Goal: Obtain resource: Download file/media

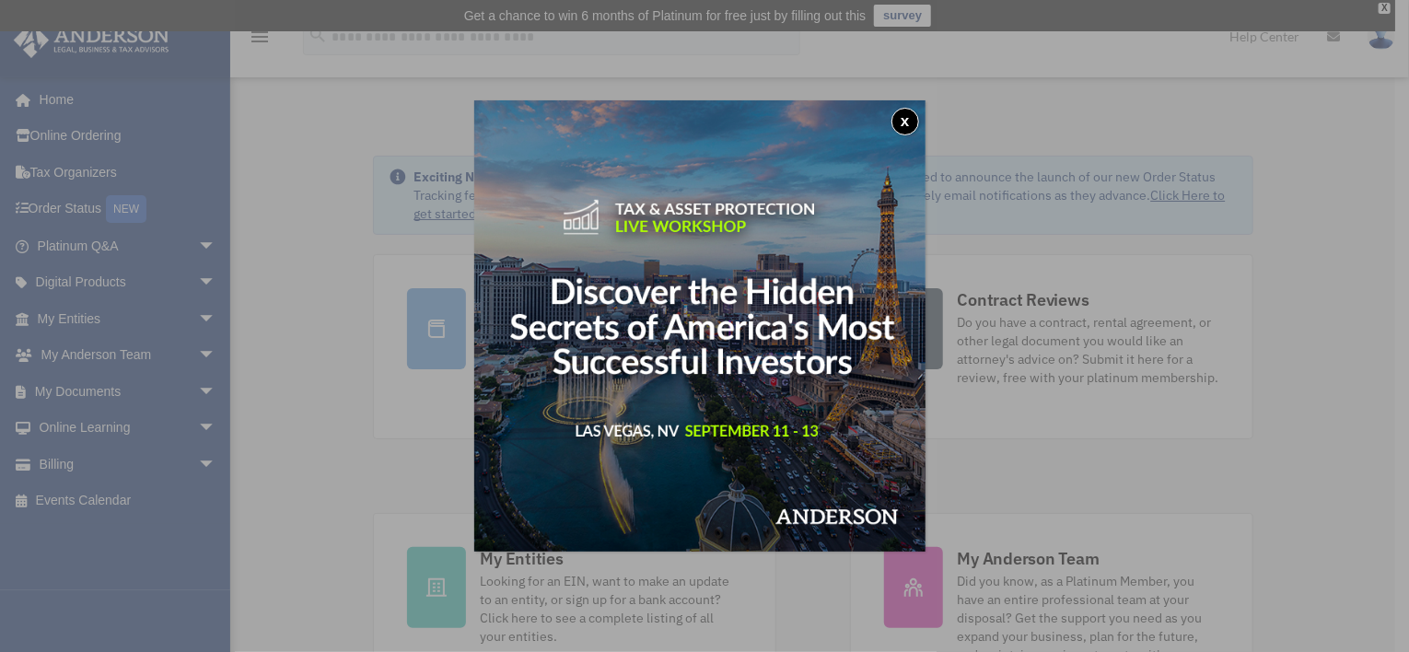
click at [913, 114] on button "x" at bounding box center [906, 122] width 28 height 28
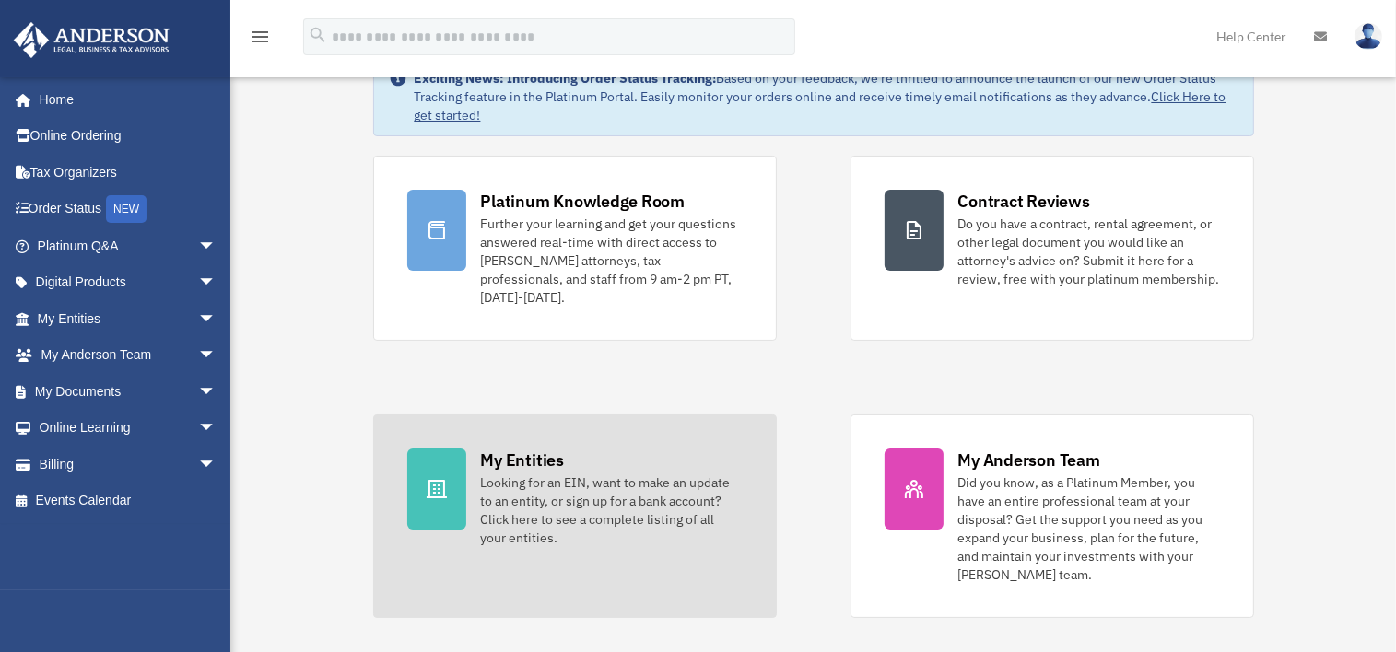
scroll to position [276, 0]
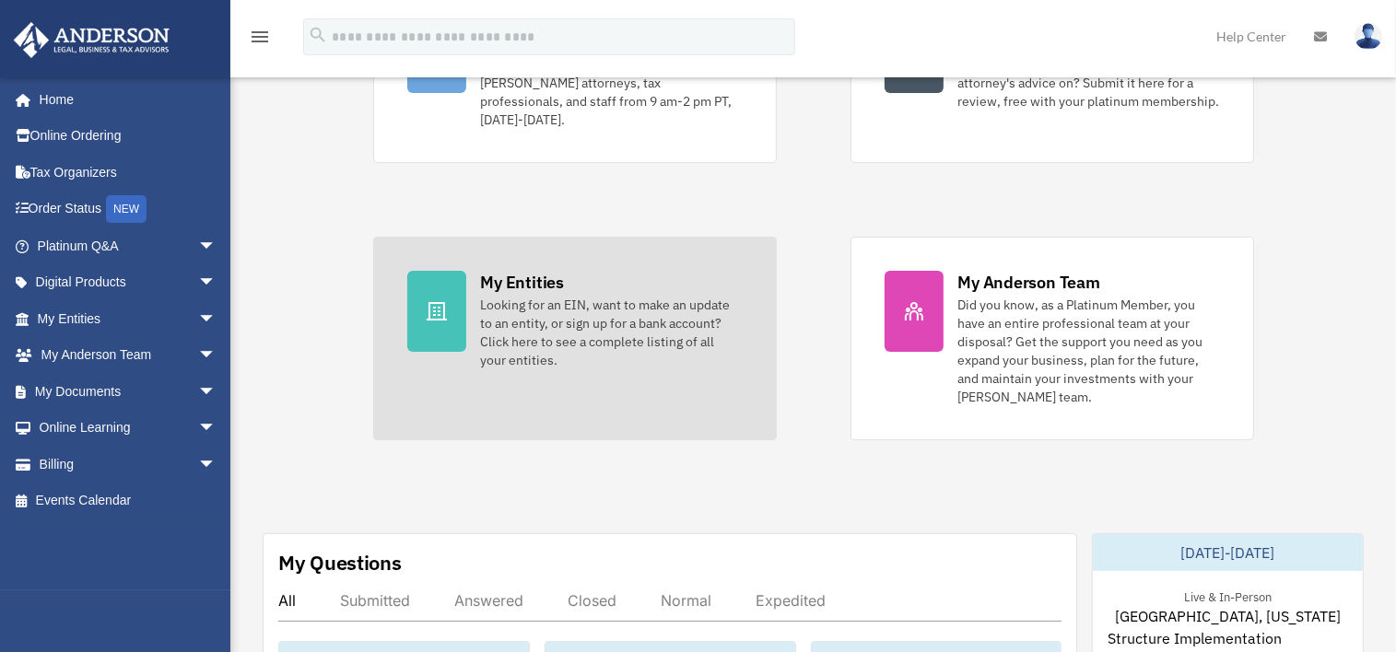
click at [593, 320] on div "Looking for an EIN, want to make an update to an entity, or sign up for a bank …" at bounding box center [612, 333] width 262 height 74
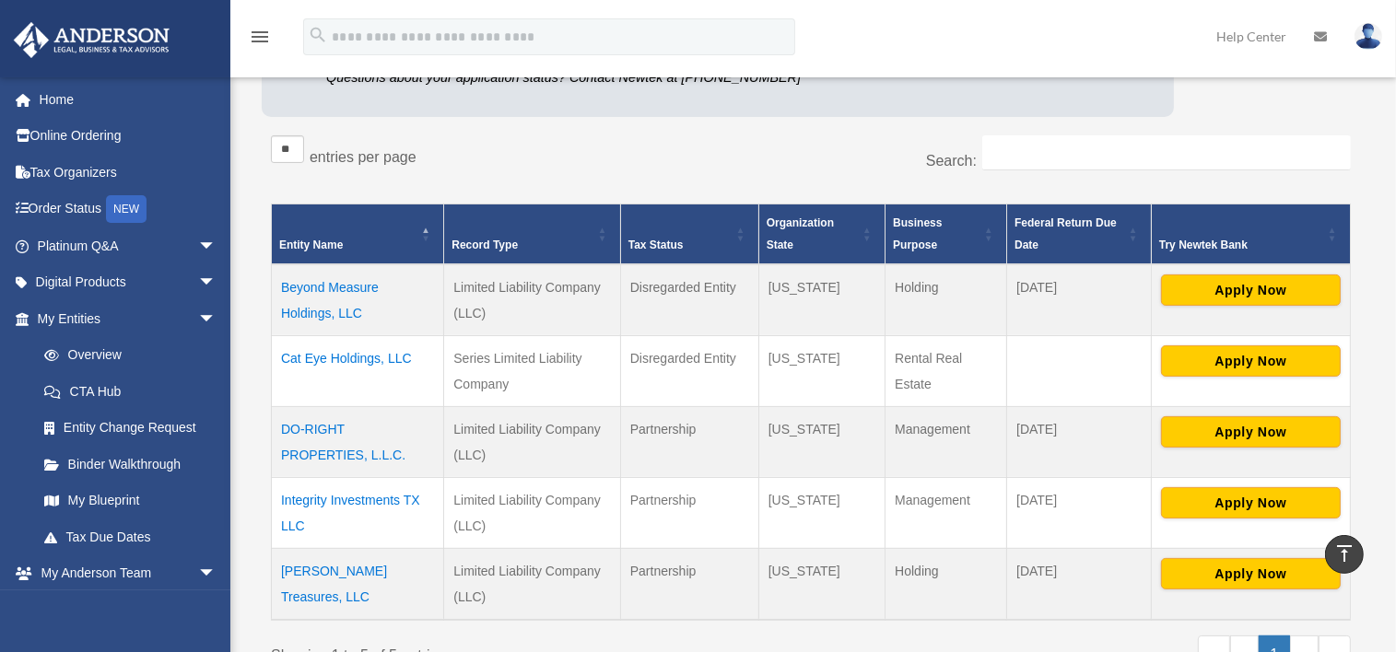
scroll to position [474, 0]
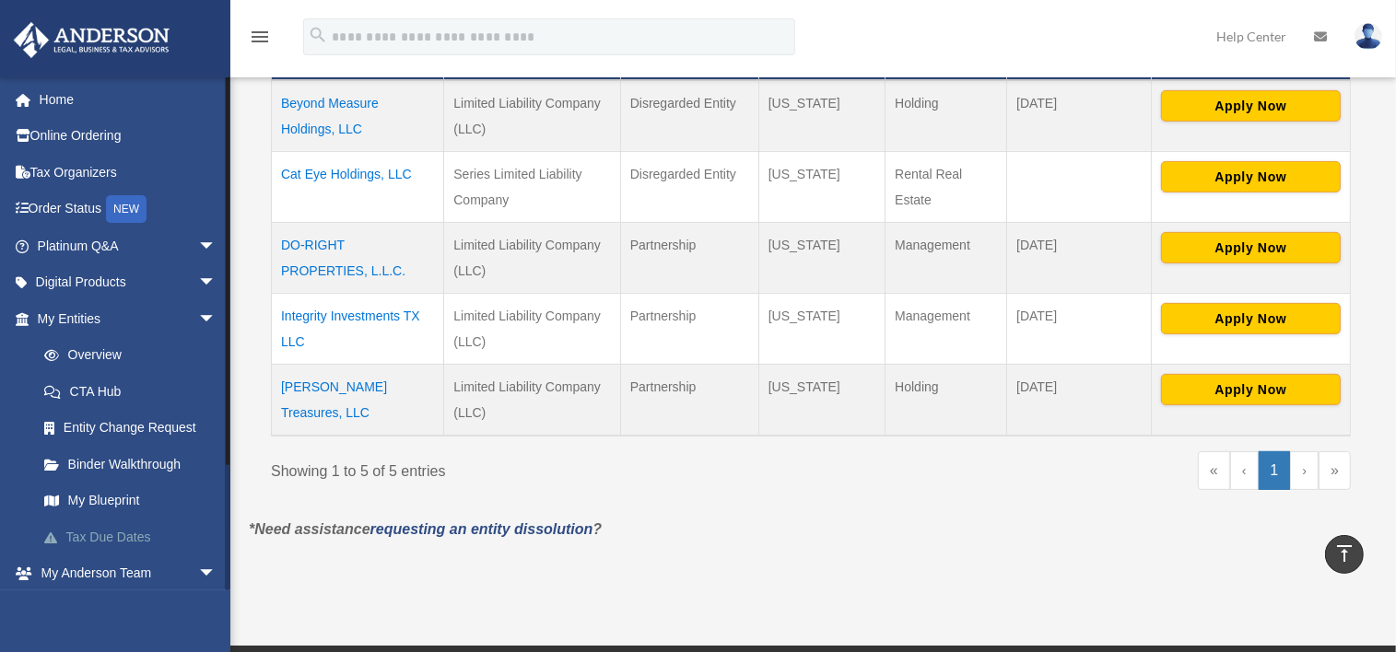
click at [109, 533] on link "Tax Due Dates" at bounding box center [135, 537] width 218 height 37
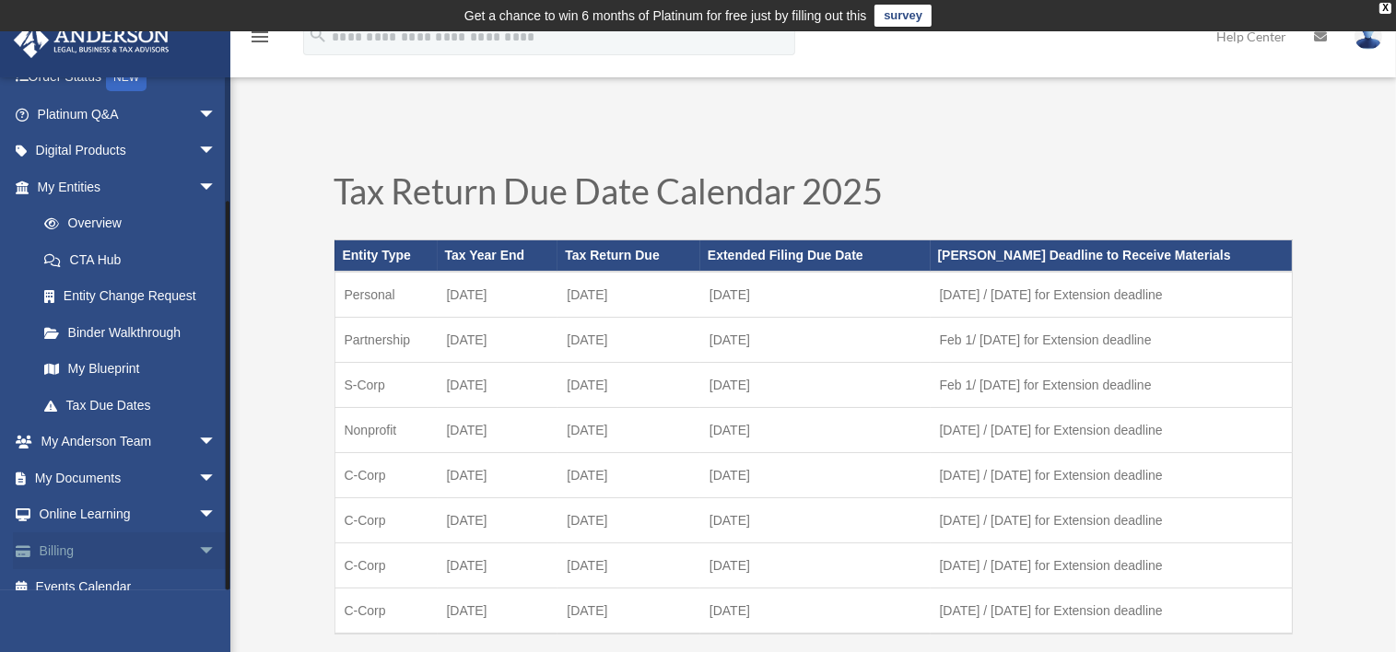
scroll to position [150, 0]
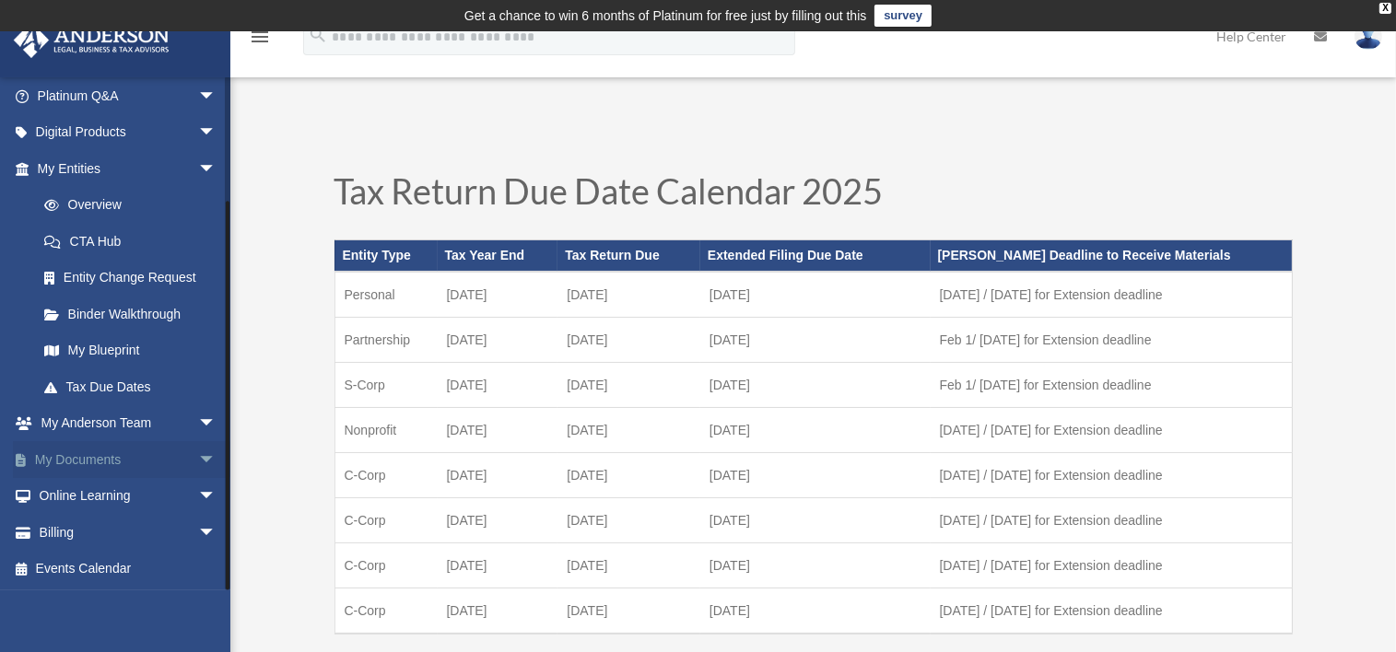
click at [198, 457] on span "arrow_drop_down" at bounding box center [216, 460] width 37 height 38
click at [64, 491] on span at bounding box center [60, 496] width 12 height 13
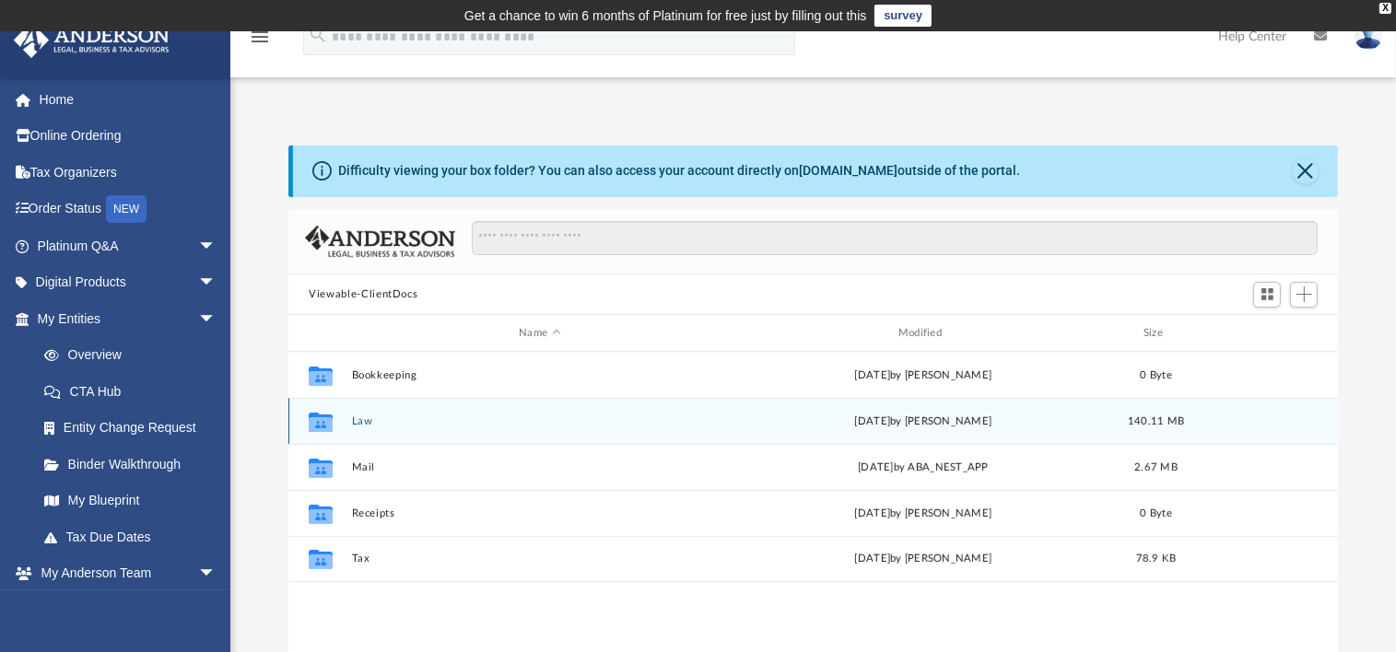
scroll to position [404, 1035]
click at [320, 423] on icon "grid" at bounding box center [321, 424] width 24 height 15
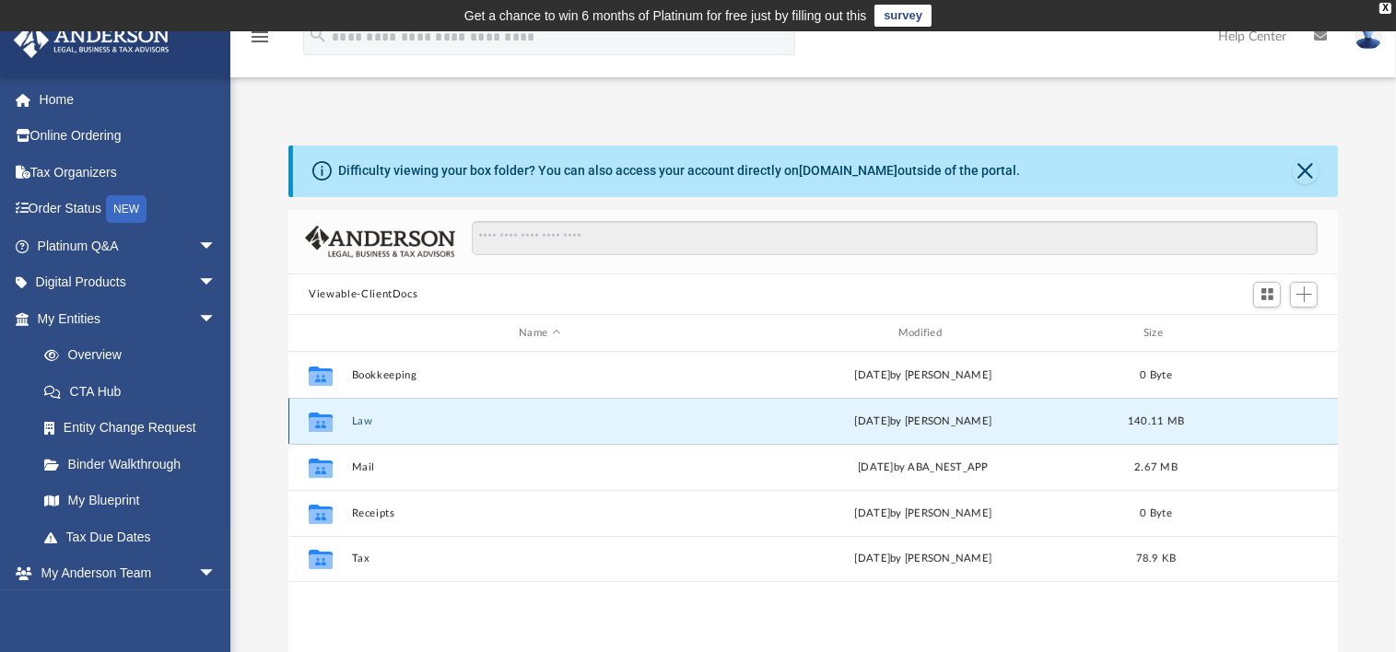
click at [333, 422] on icon "Collaborated Folder" at bounding box center [320, 421] width 29 height 29
click at [318, 415] on icon "grid" at bounding box center [321, 422] width 24 height 19
click at [321, 415] on icon "grid" at bounding box center [321, 422] width 24 height 19
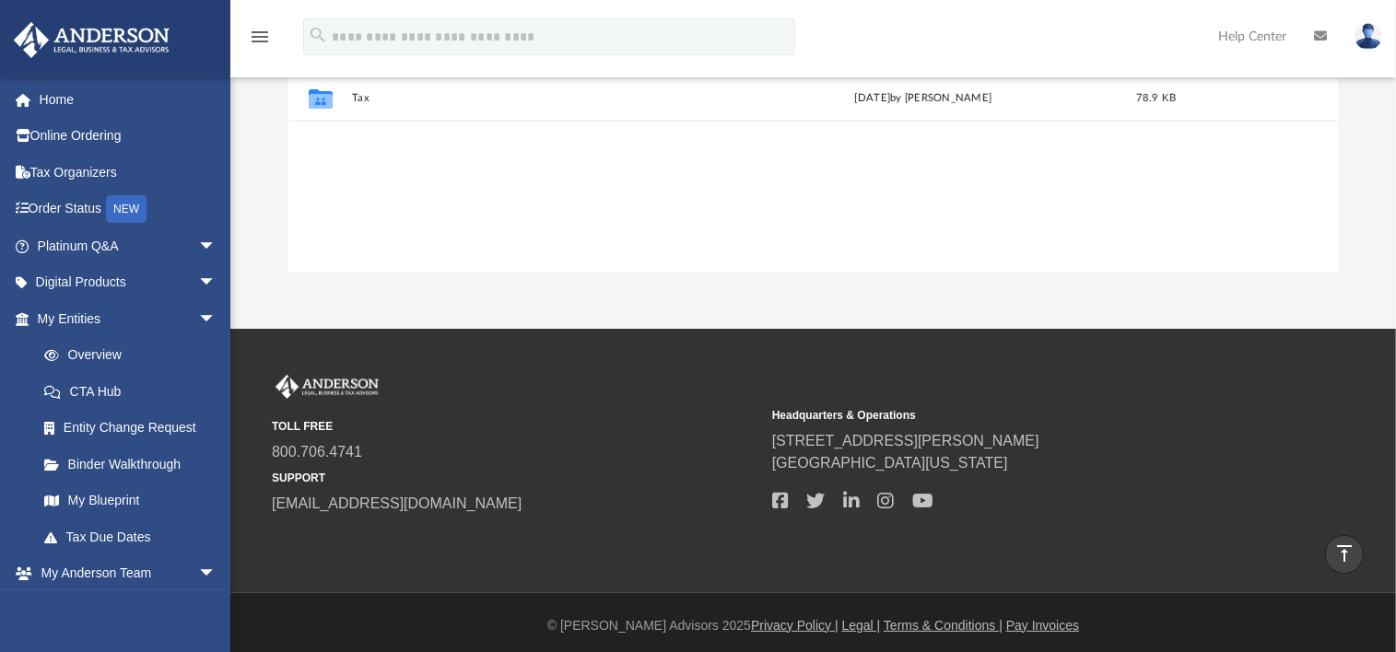
scroll to position [0, 0]
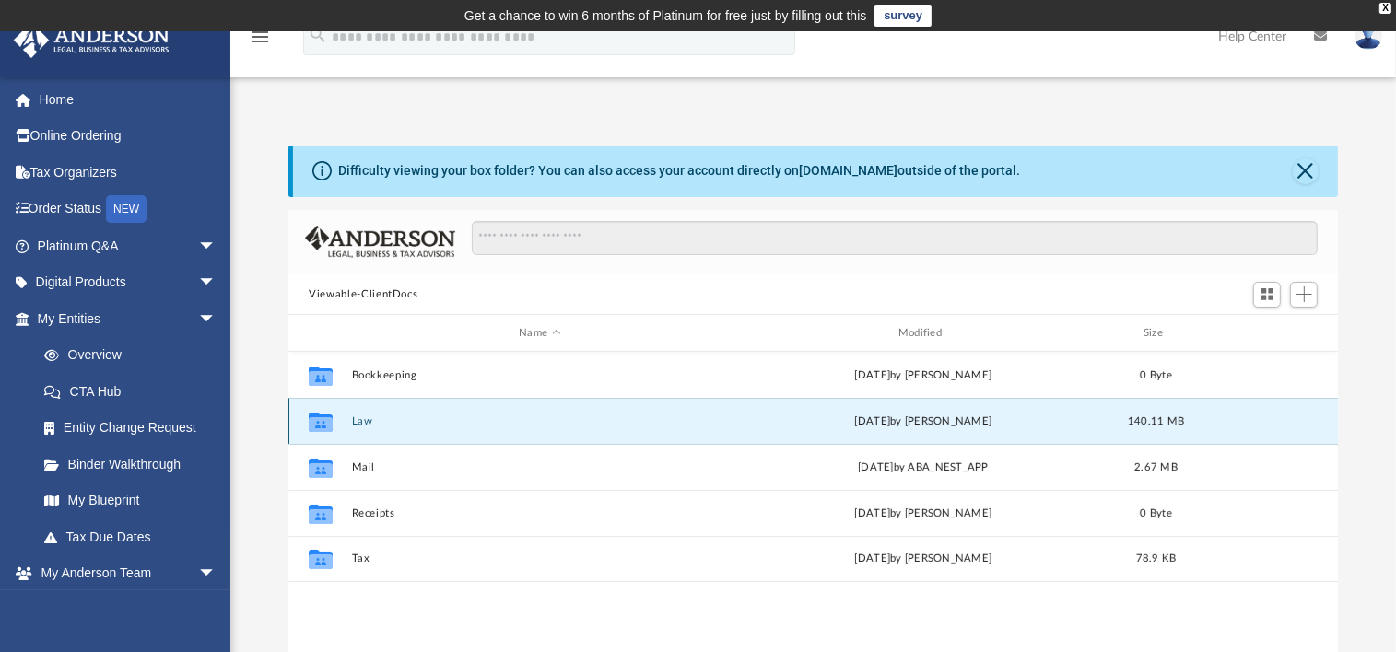
click at [916, 422] on div "Mon Jul 7 2025 by Karleigh Warner" at bounding box center [923, 422] width 376 height 17
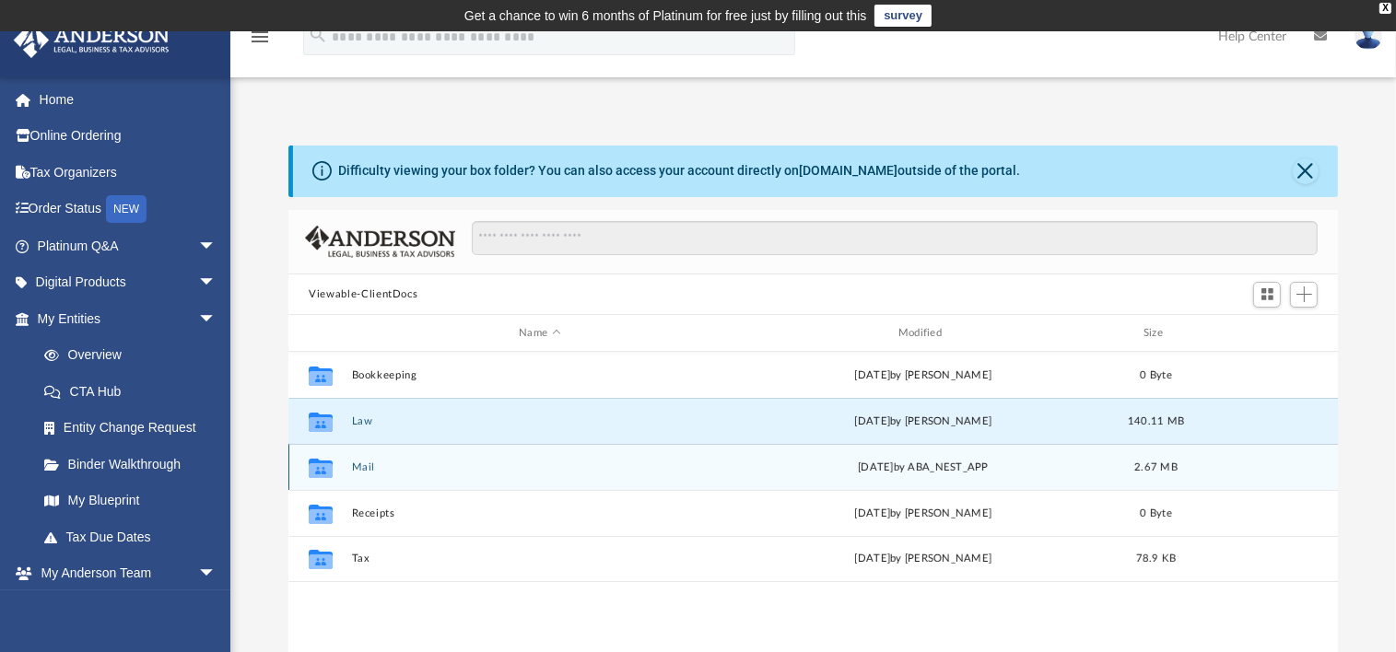
click at [877, 465] on div "Wed Jan 22 2025 by ABA_NEST_APP" at bounding box center [923, 468] width 376 height 17
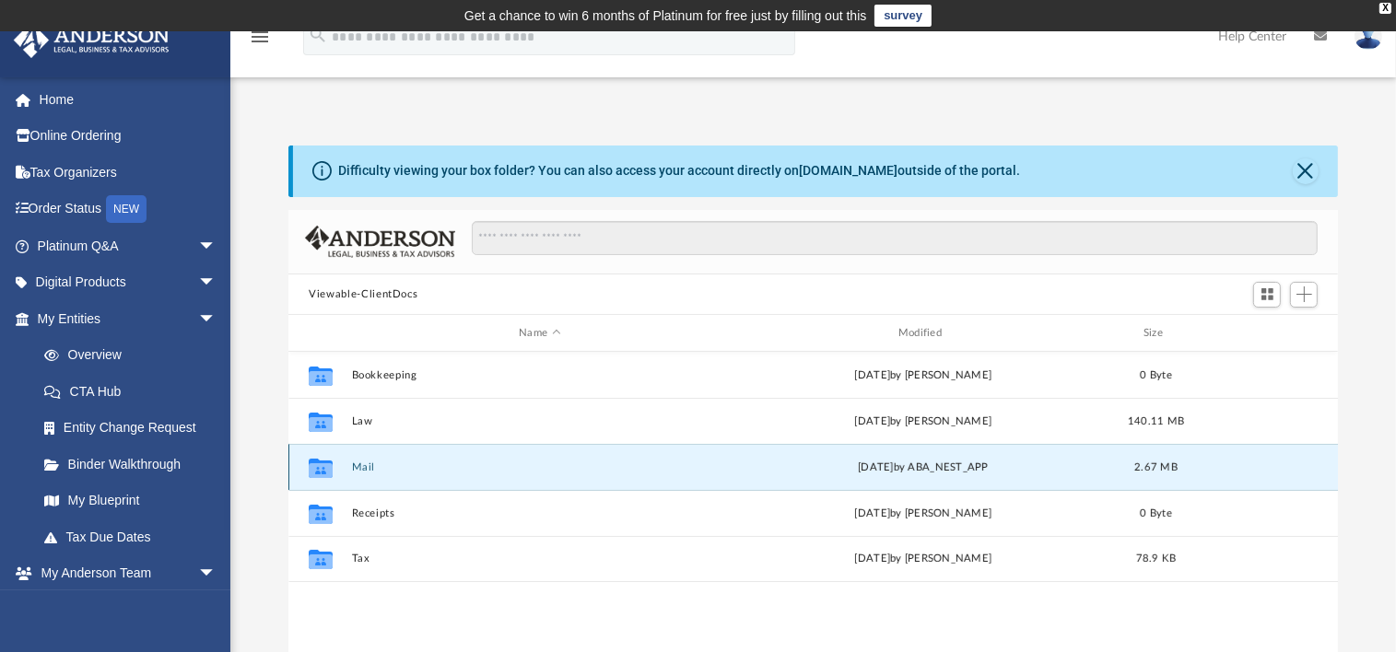
click at [356, 467] on button "Mail" at bounding box center [540, 467] width 376 height 12
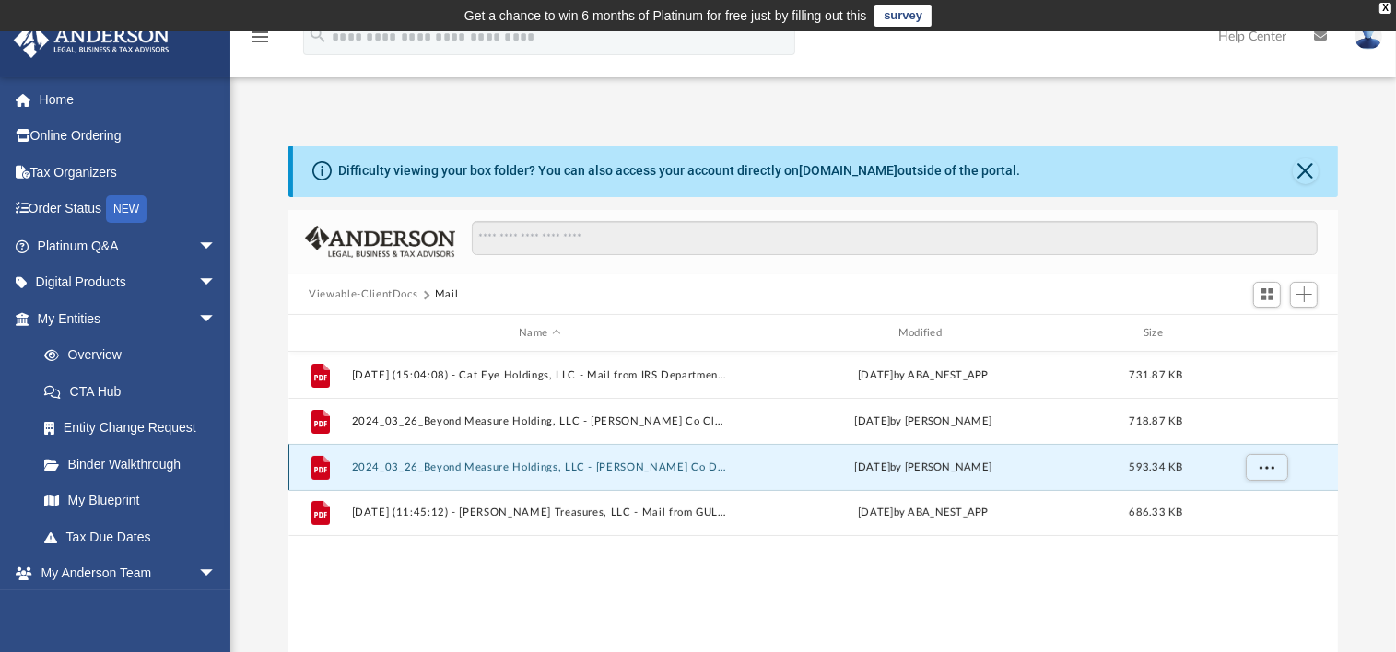
click at [590, 463] on button "2024_03_26_Beyond Measure Holdings, LLC - Harris Co Deed.pdf" at bounding box center [540, 467] width 376 height 12
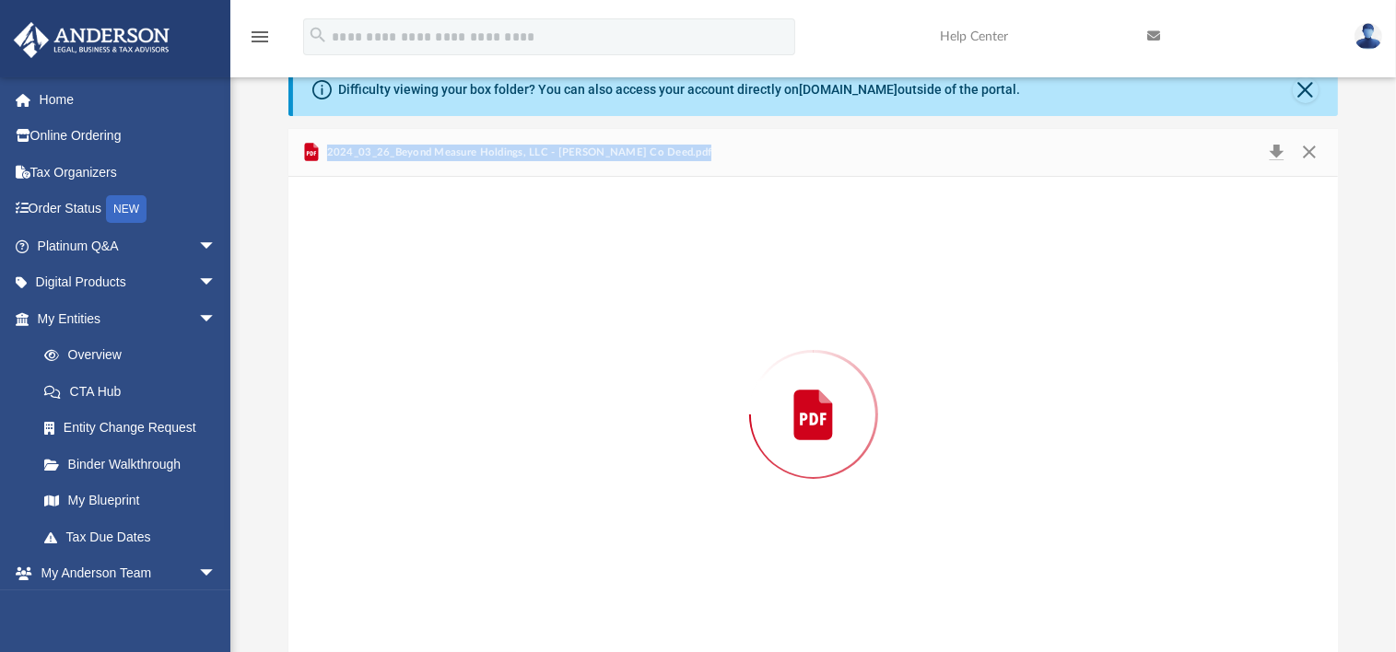
click at [590, 463] on div "Preview" at bounding box center [812, 414] width 1049 height 475
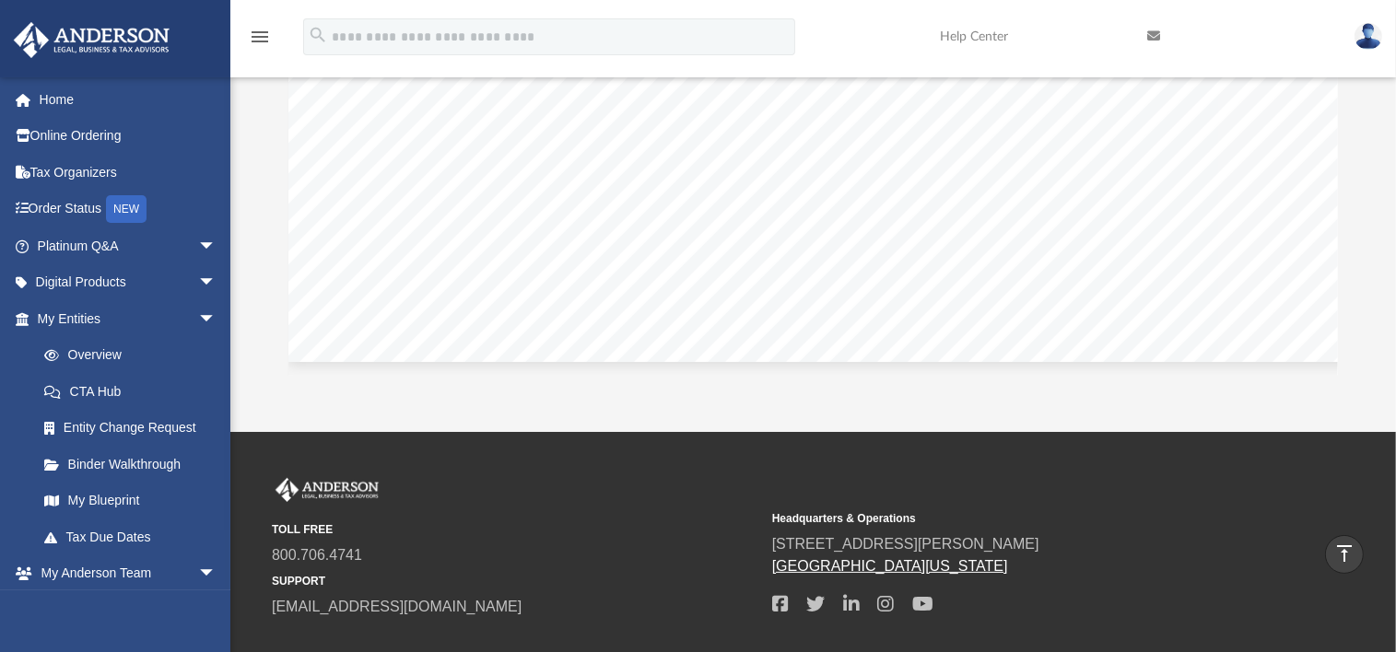
scroll to position [0, 0]
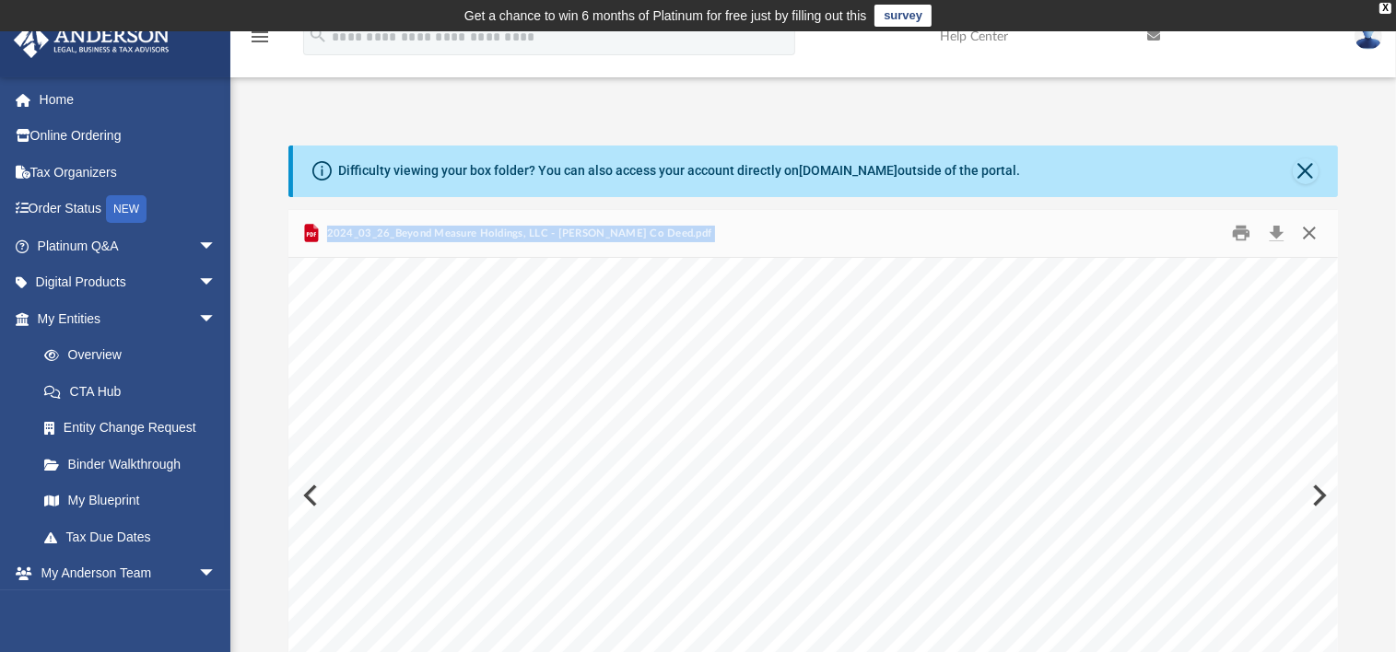
click at [1307, 234] on button "Close" at bounding box center [1307, 233] width 33 height 29
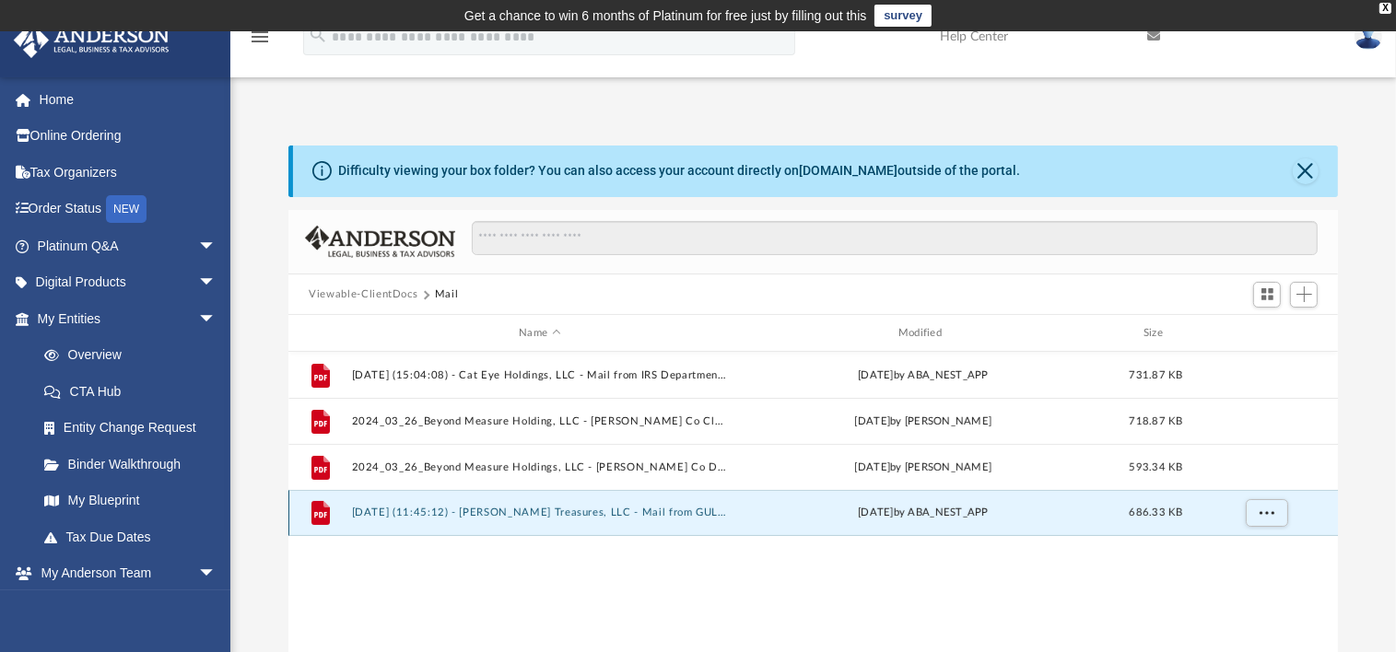
click at [648, 510] on button "2025.01.22 (11:45:12) - Solomon's Treasures, LLC - Mail from GULF COAST EDUCATO…" at bounding box center [540, 514] width 376 height 12
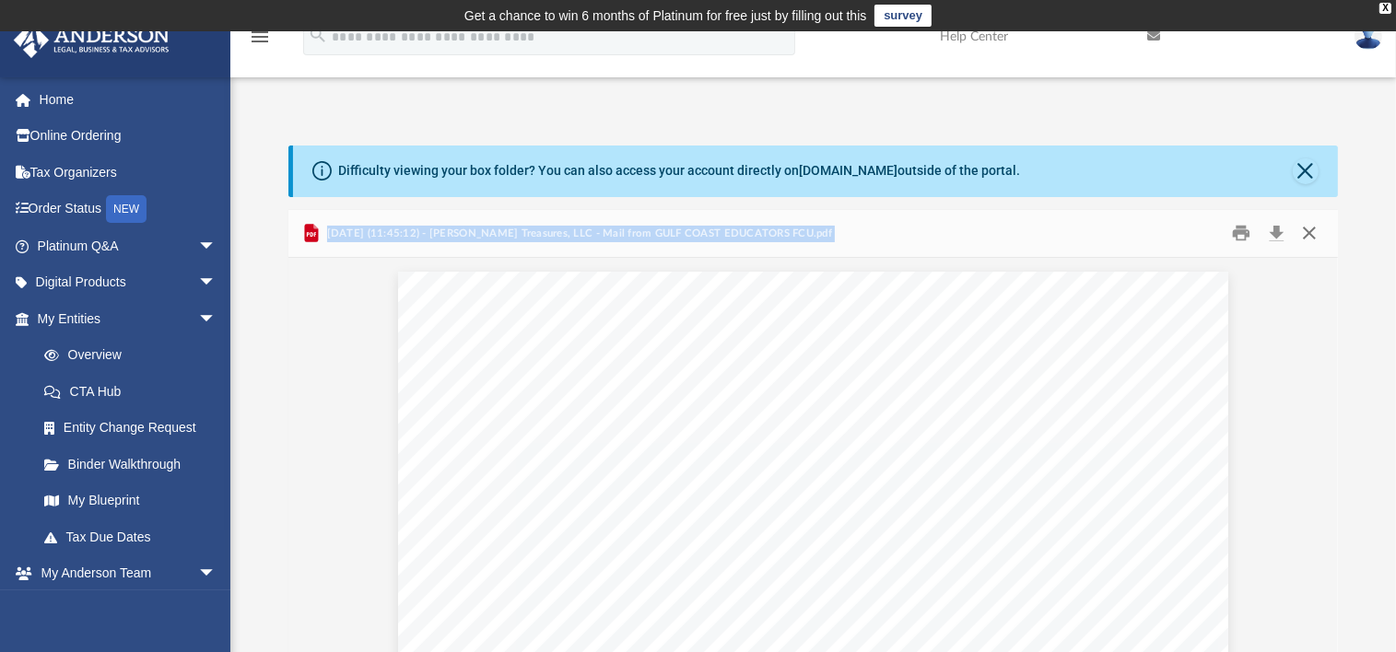
click at [1303, 226] on button "Close" at bounding box center [1307, 233] width 33 height 29
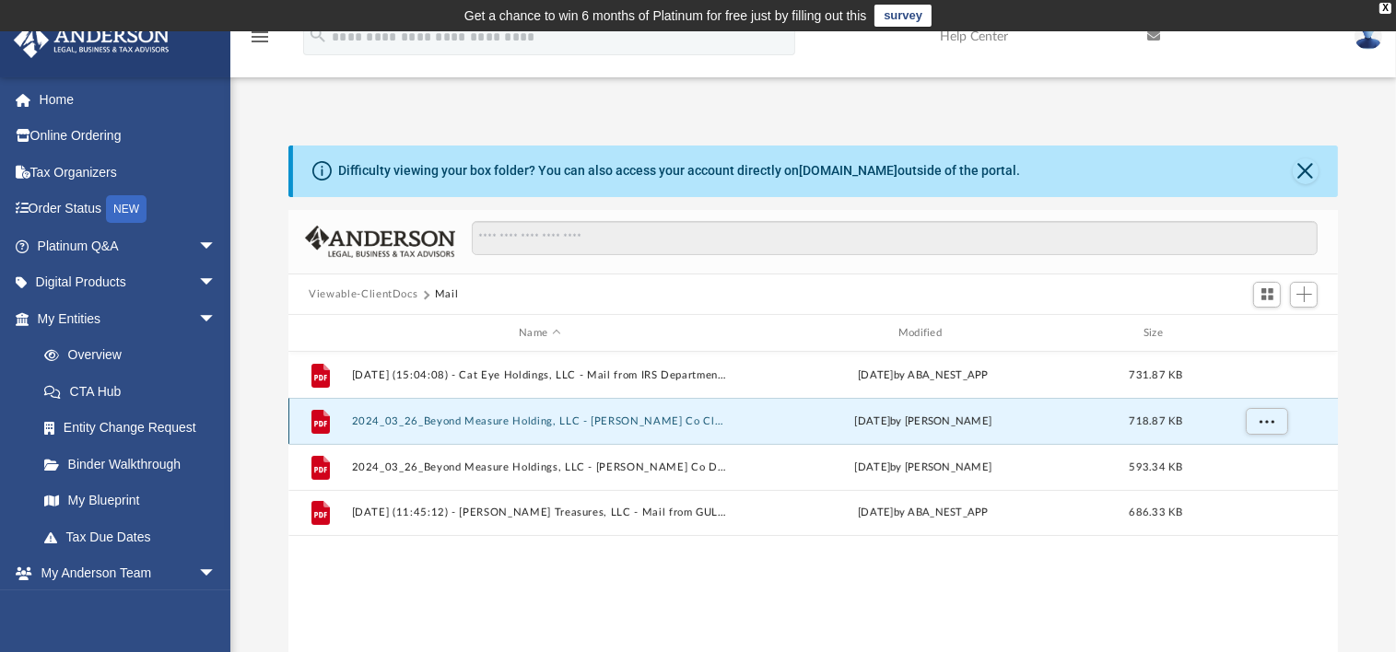
click at [637, 415] on button "2024_03_26_Beyond Measure Holding, LLC - Harris Co Clerk.pdf" at bounding box center [540, 421] width 376 height 12
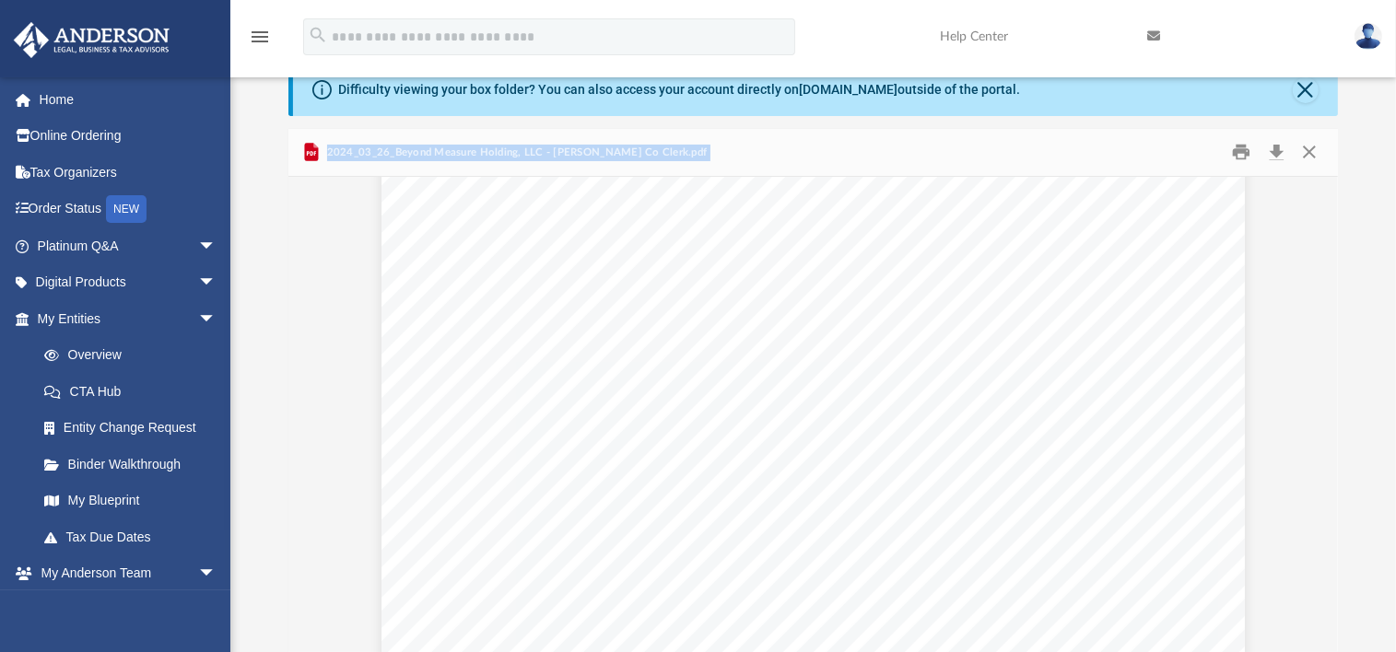
scroll to position [825, 0]
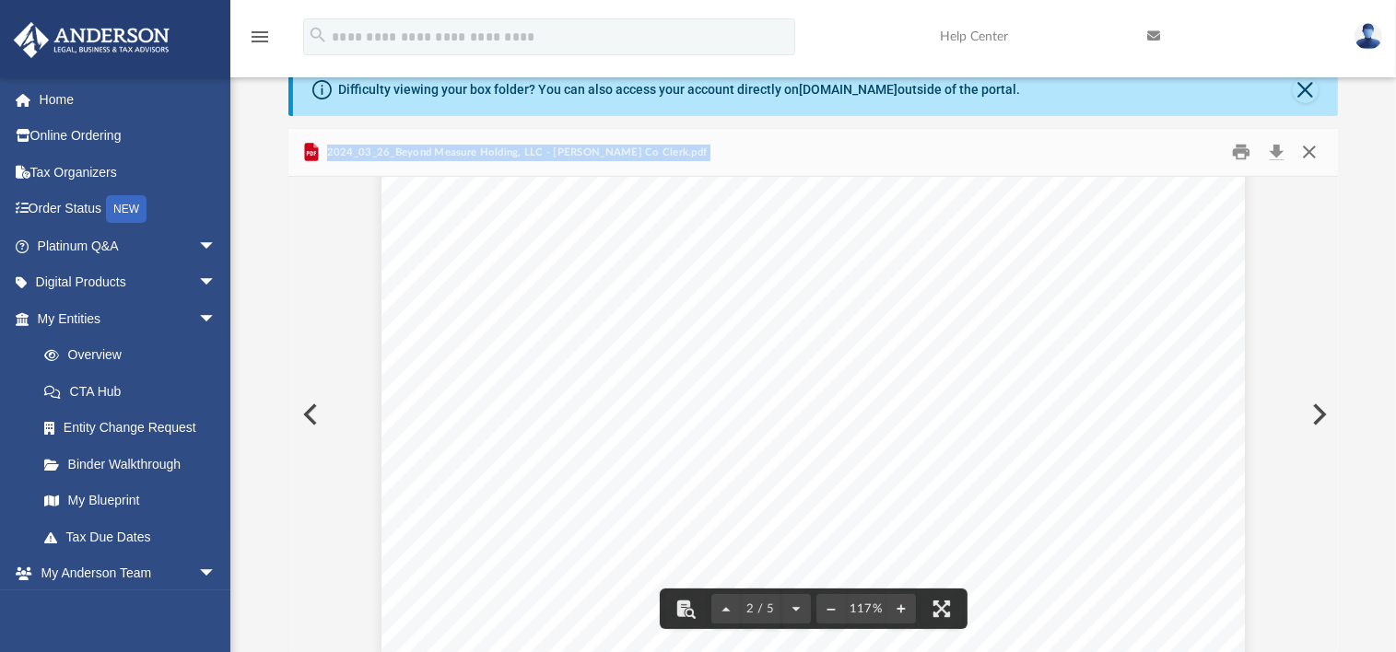
click at [1308, 146] on button "Close" at bounding box center [1307, 152] width 33 height 29
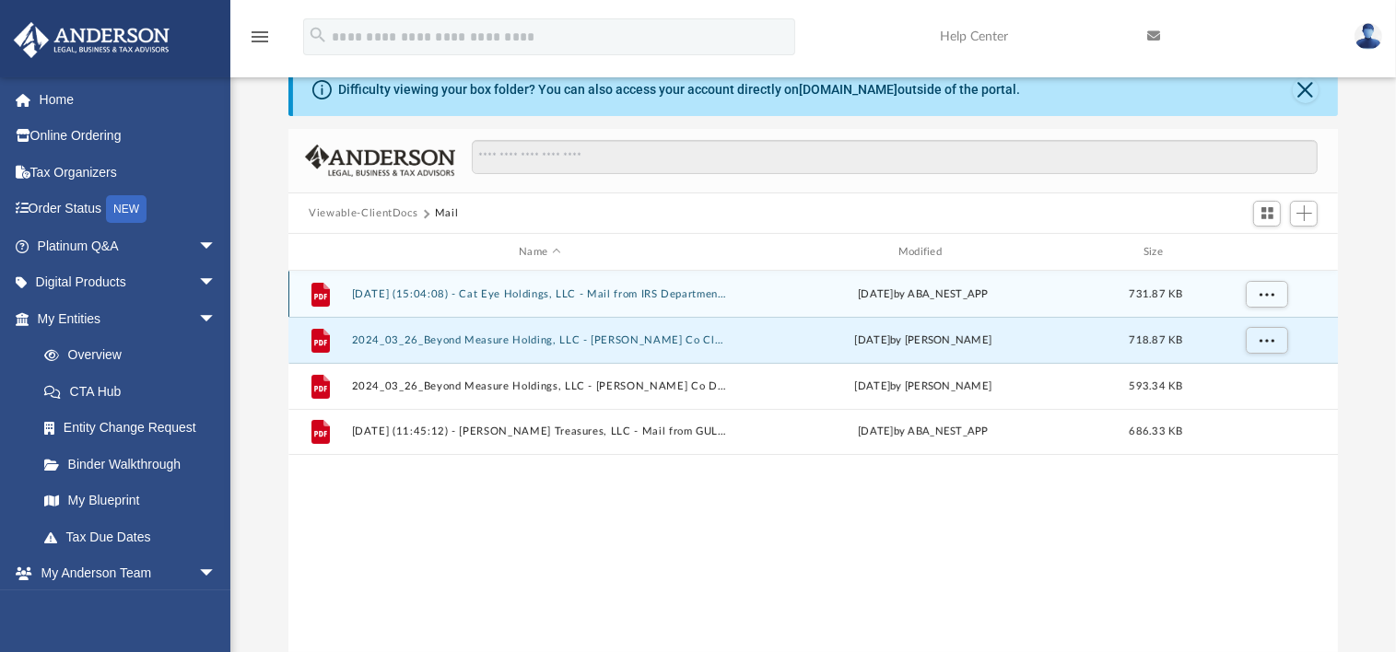
click at [672, 285] on div "File 2024.11.07 (15:04:08) - Cat Eye Holdings, LLC - Mail from IRS Department o…" at bounding box center [812, 294] width 1049 height 46
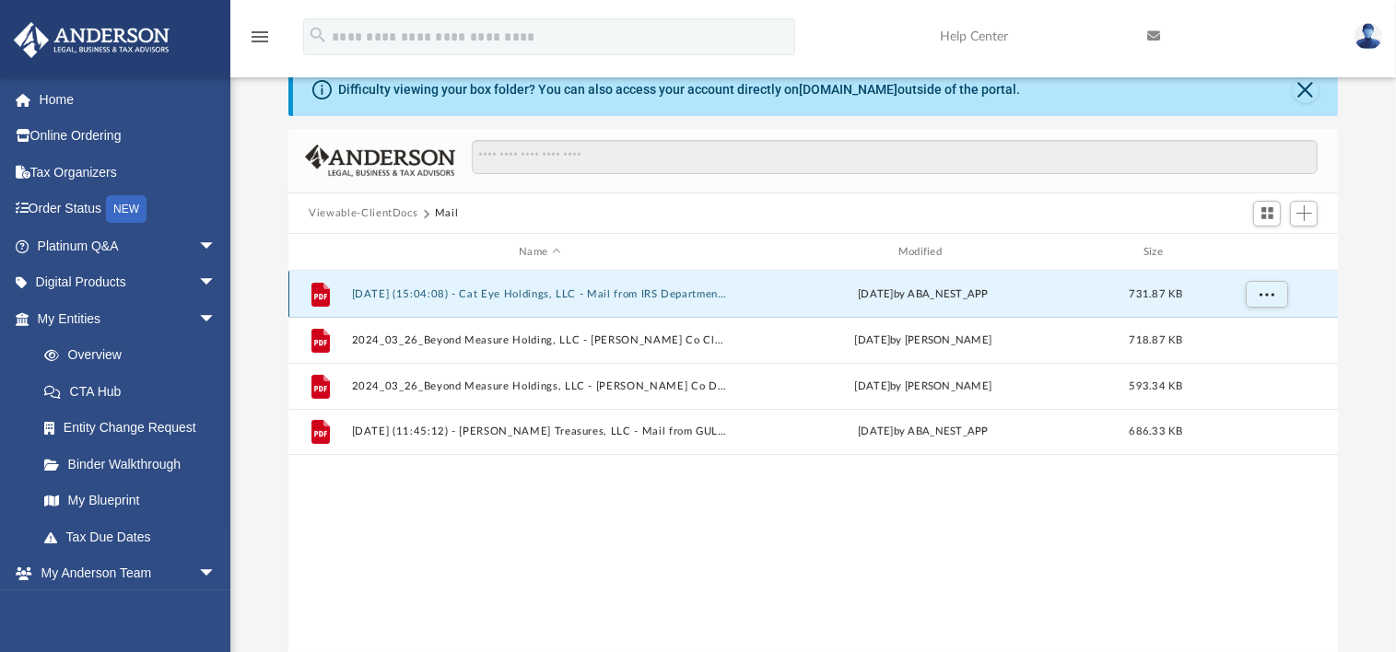
click at [667, 294] on button "2024.11.07 (15:04:08) - Cat Eye Holdings, LLC - Mail from IRS Department of the…" at bounding box center [540, 294] width 376 height 12
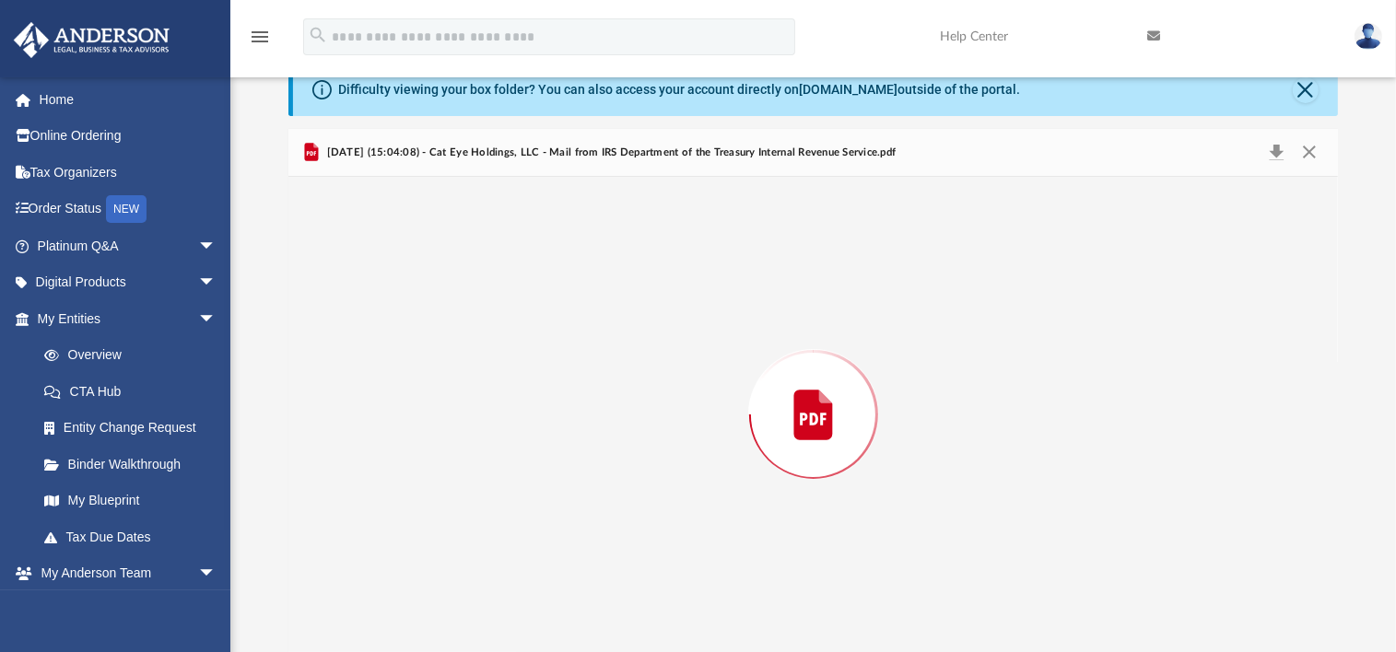
click at [667, 294] on div "Preview" at bounding box center [812, 414] width 1049 height 475
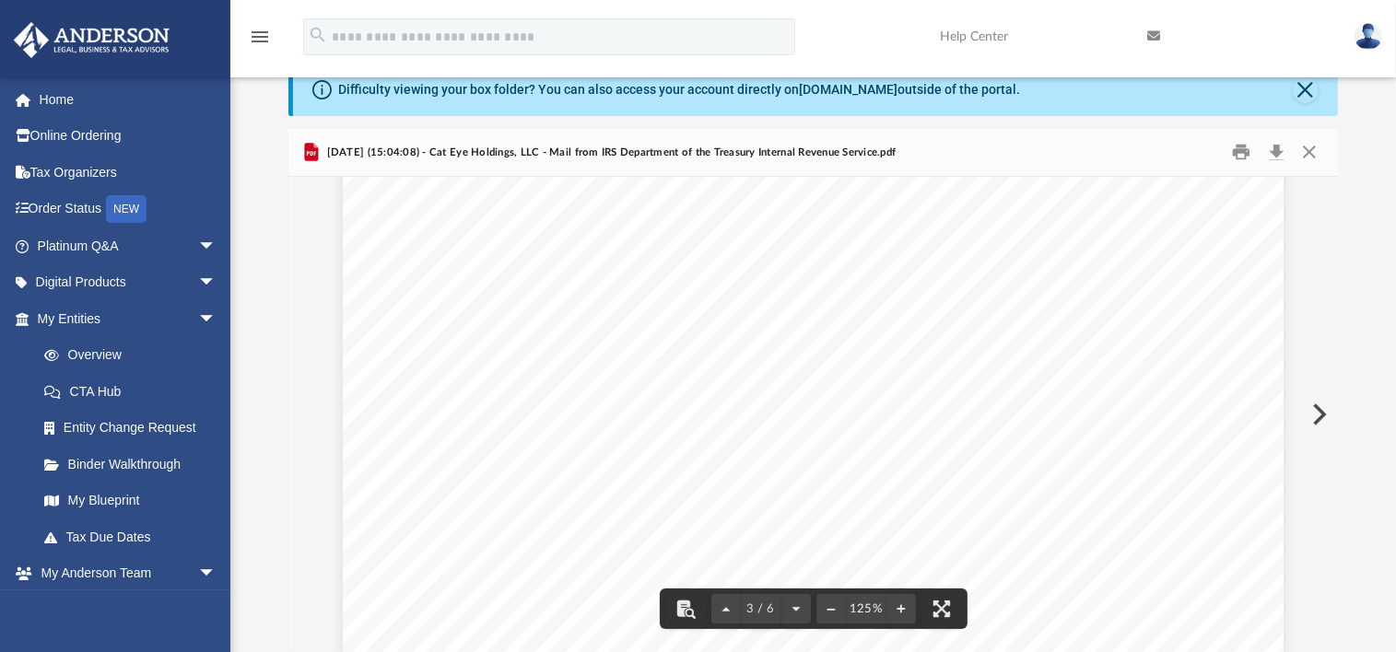
scroll to position [2856, 0]
click at [1297, 91] on button "Close" at bounding box center [1305, 90] width 26 height 26
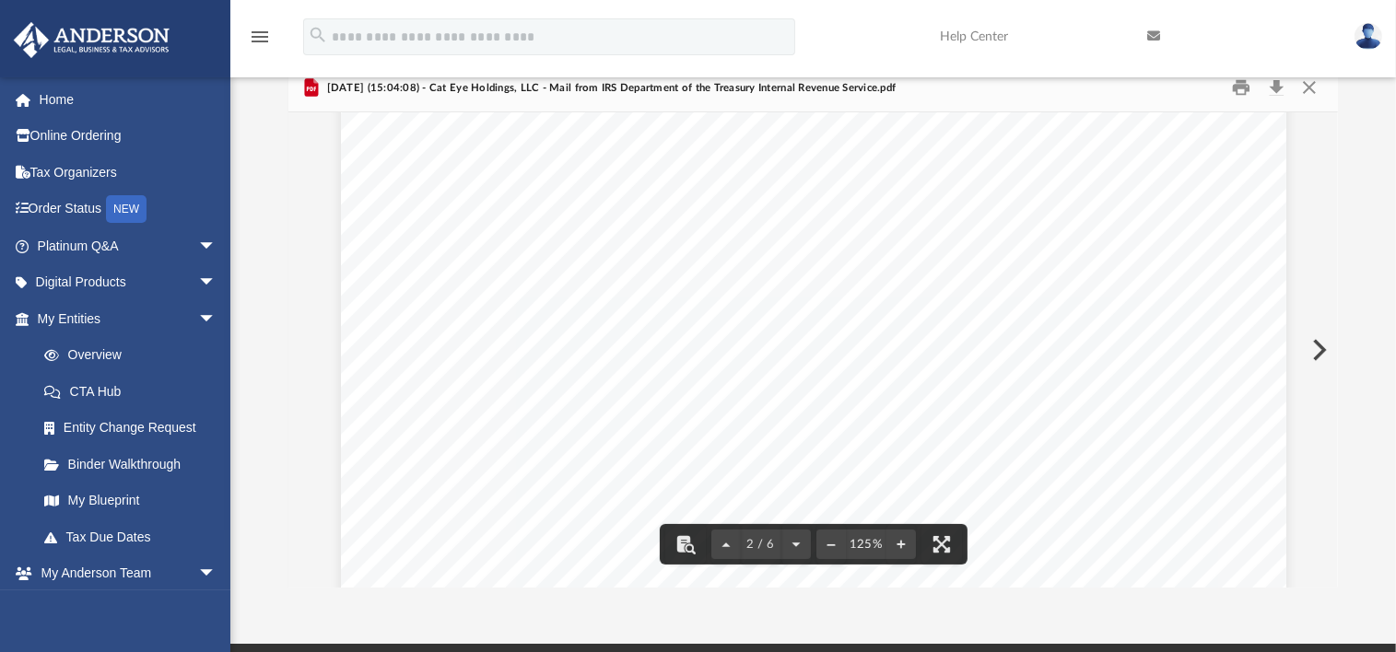
scroll to position [1198, 0]
click at [1317, 84] on button "Close" at bounding box center [1307, 88] width 33 height 29
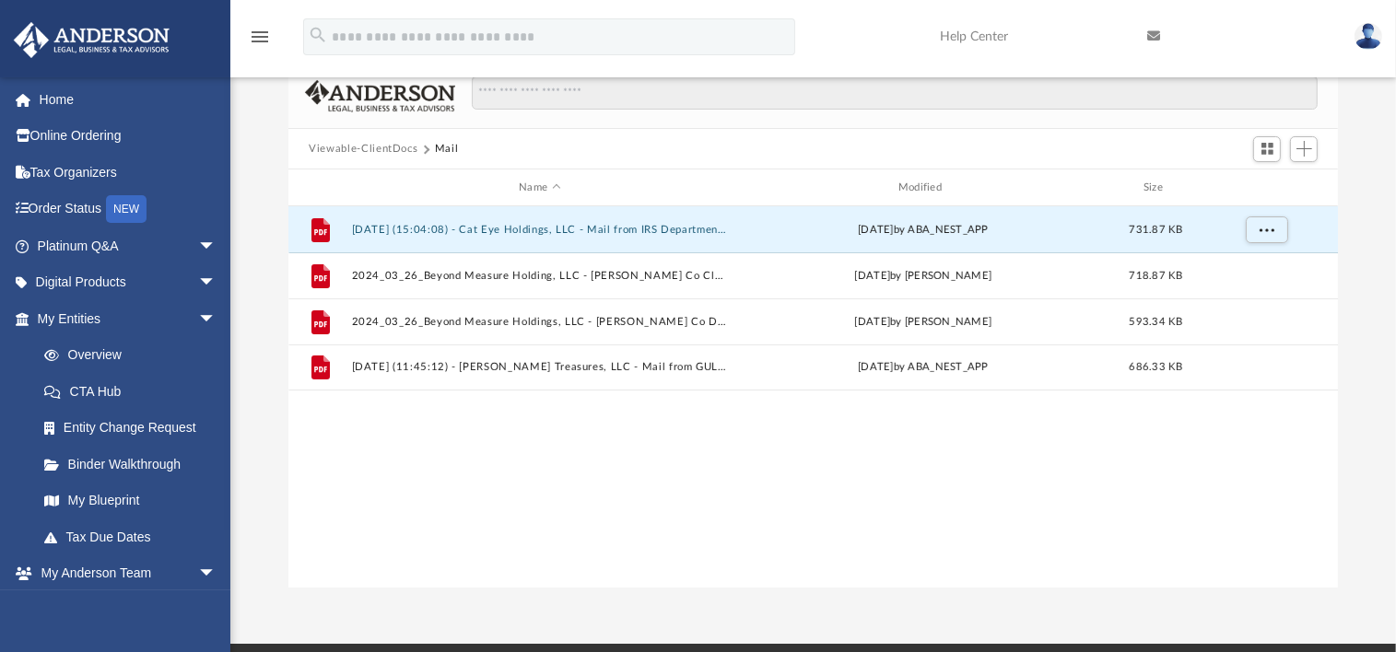
scroll to position [0, 0]
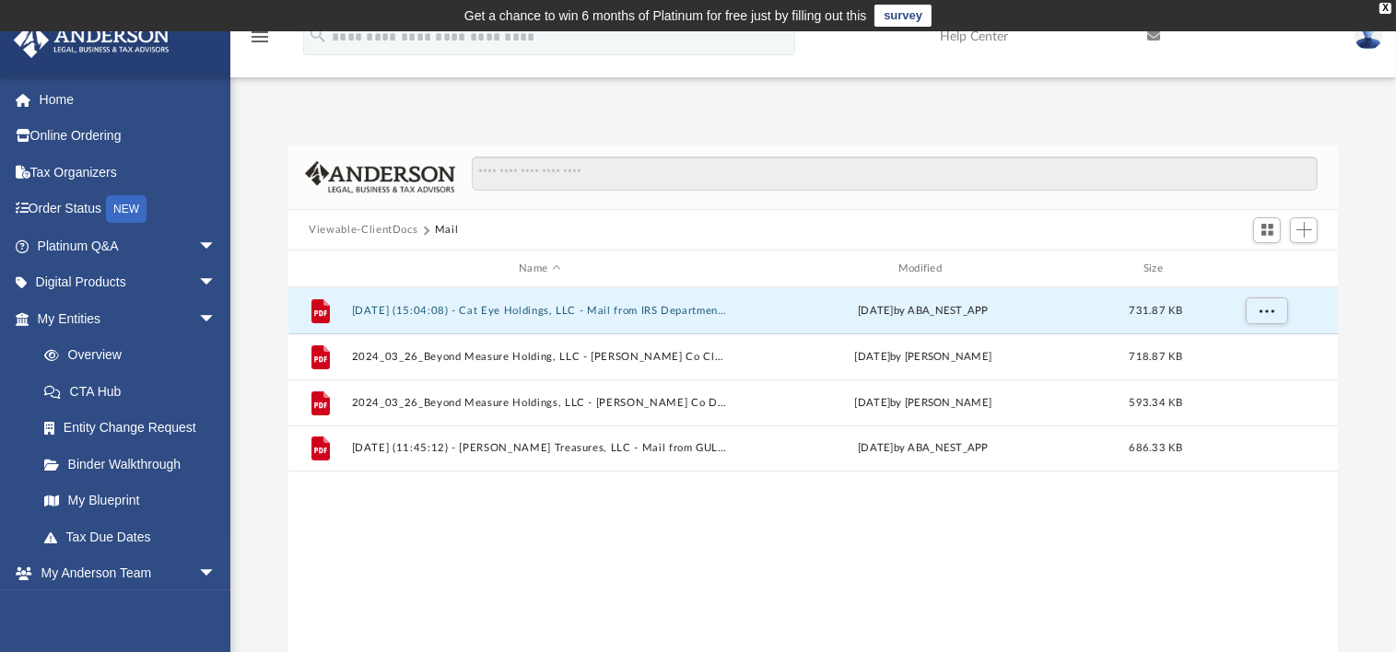
click at [378, 225] on button "Viewable-ClientDocs" at bounding box center [363, 230] width 109 height 17
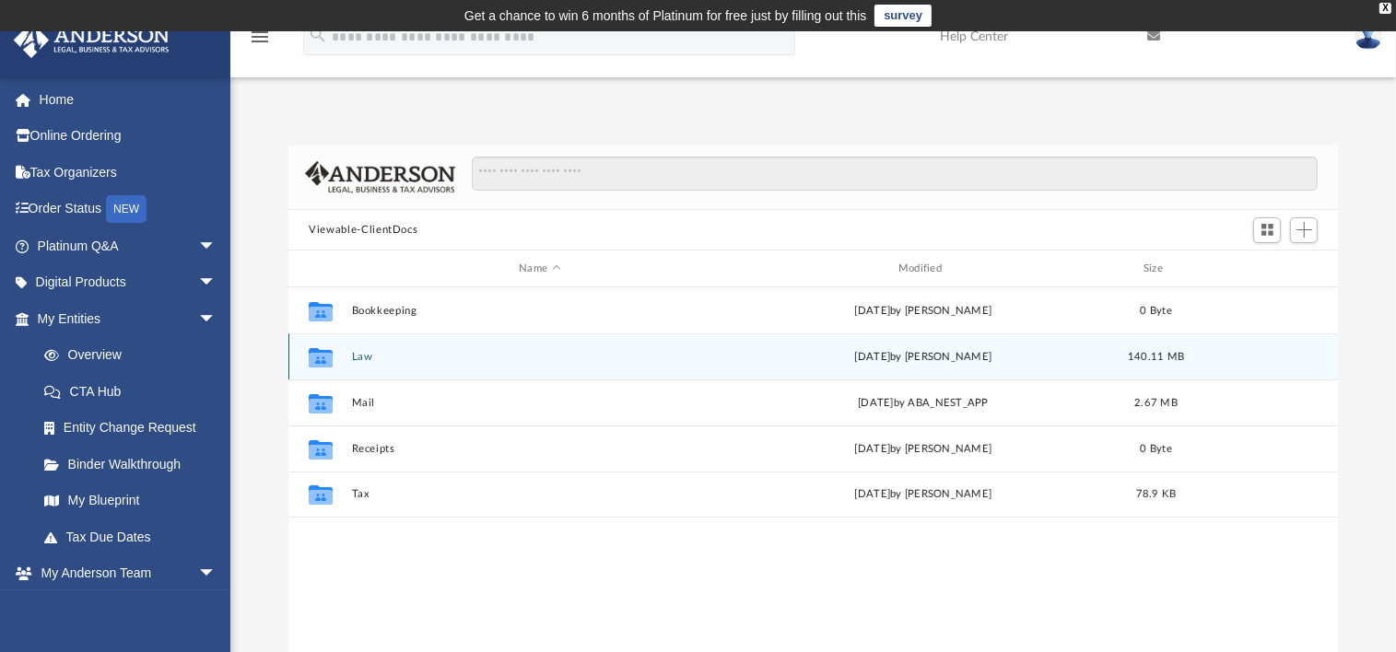
click at [358, 364] on div "Collaborated Folder Law Mon Jul 7 2025 by Karleigh Warner 140.11 MB" at bounding box center [812, 356] width 1049 height 46
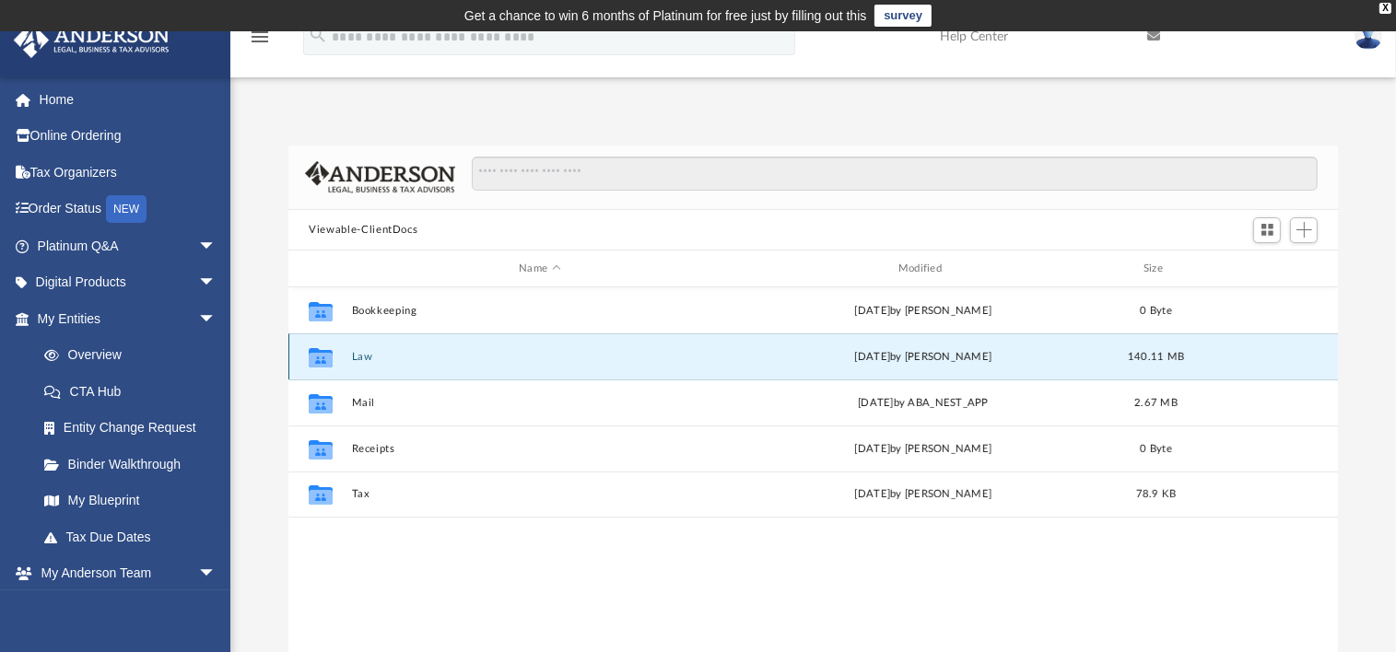
click at [315, 353] on icon "grid" at bounding box center [321, 360] width 24 height 15
click at [958, 354] on div "Mon Jul 7 2025 by Karleigh Warner" at bounding box center [923, 357] width 376 height 17
click at [294, 357] on div "Collaborated Folder Law Mon Jul 7 2025 by Karleigh Warner 140.11 MB" at bounding box center [812, 356] width 1049 height 46
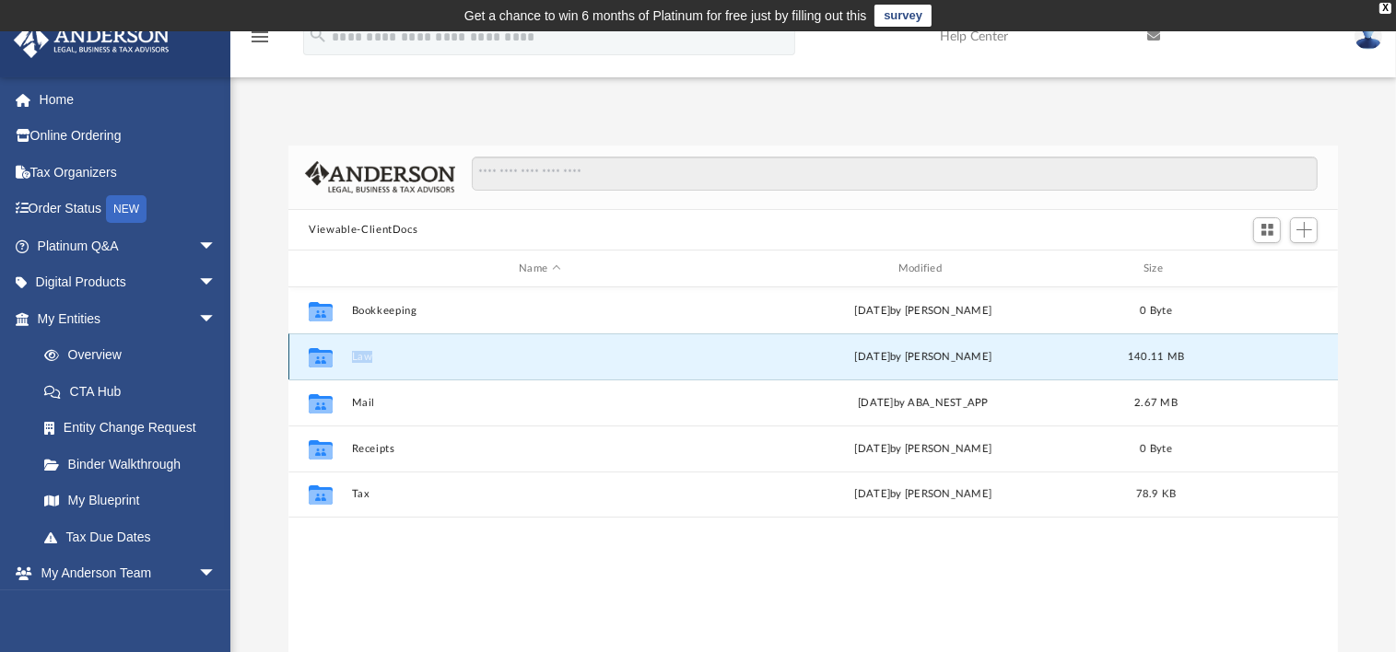
click at [294, 357] on div "Collaborated Folder Law Mon Jul 7 2025 by Karleigh Warner 140.11 MB" at bounding box center [812, 356] width 1049 height 46
click at [327, 356] on icon "grid" at bounding box center [321, 360] width 24 height 15
click at [906, 353] on div "Mon Jul 7 2025 by Karleigh Warner" at bounding box center [923, 357] width 376 height 17
click at [1384, 4] on div "X" at bounding box center [1385, 8] width 12 height 11
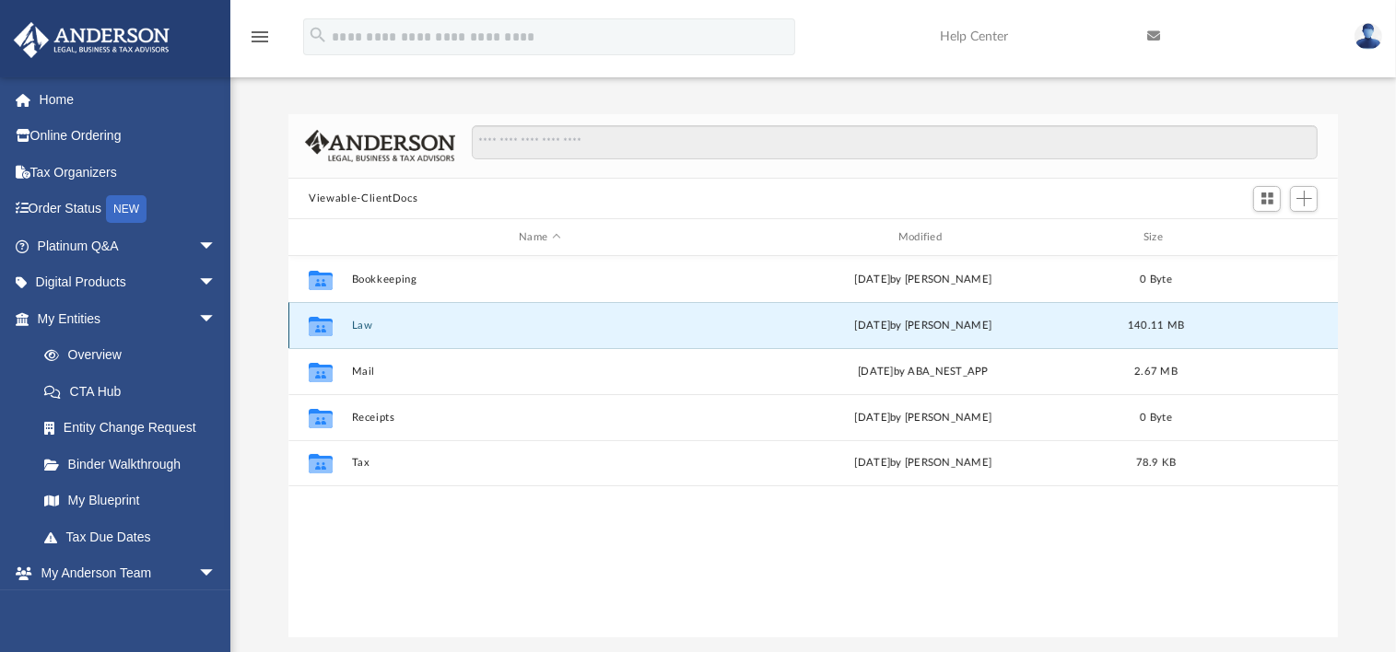
click at [384, 323] on button "Law" at bounding box center [540, 326] width 376 height 12
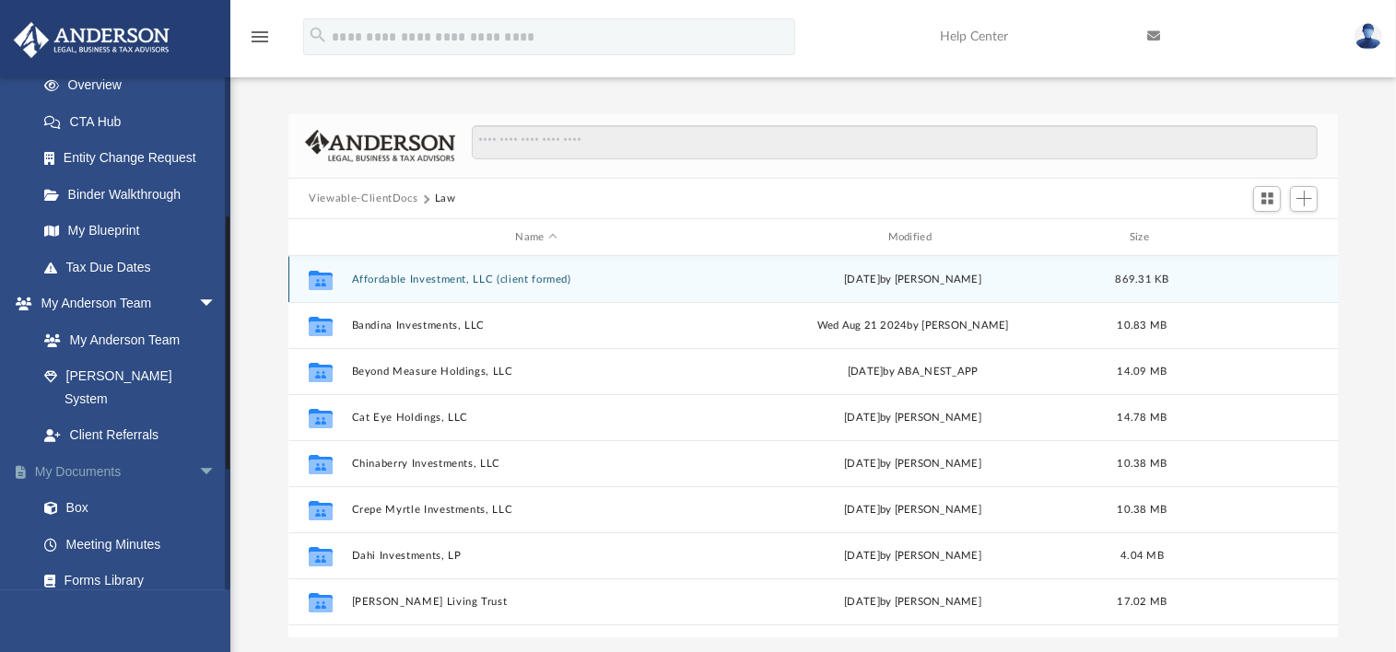
scroll to position [276, 0]
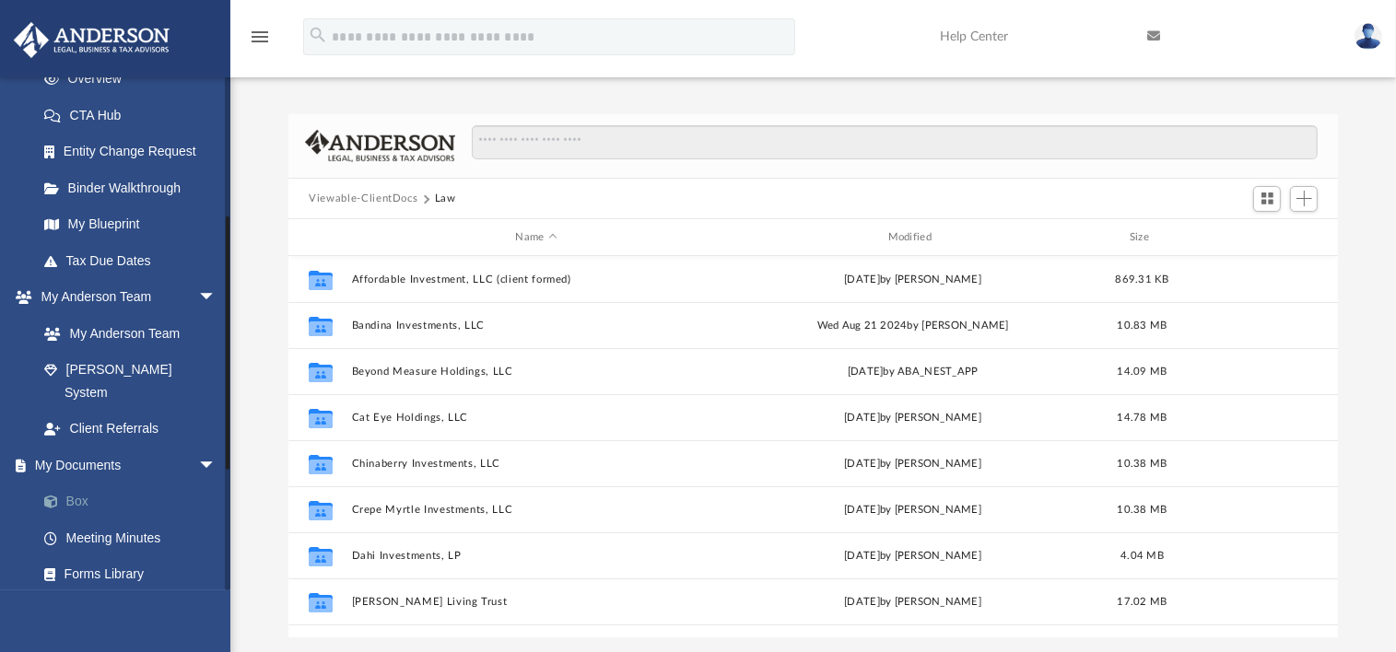
click at [79, 484] on link "Box" at bounding box center [135, 502] width 218 height 37
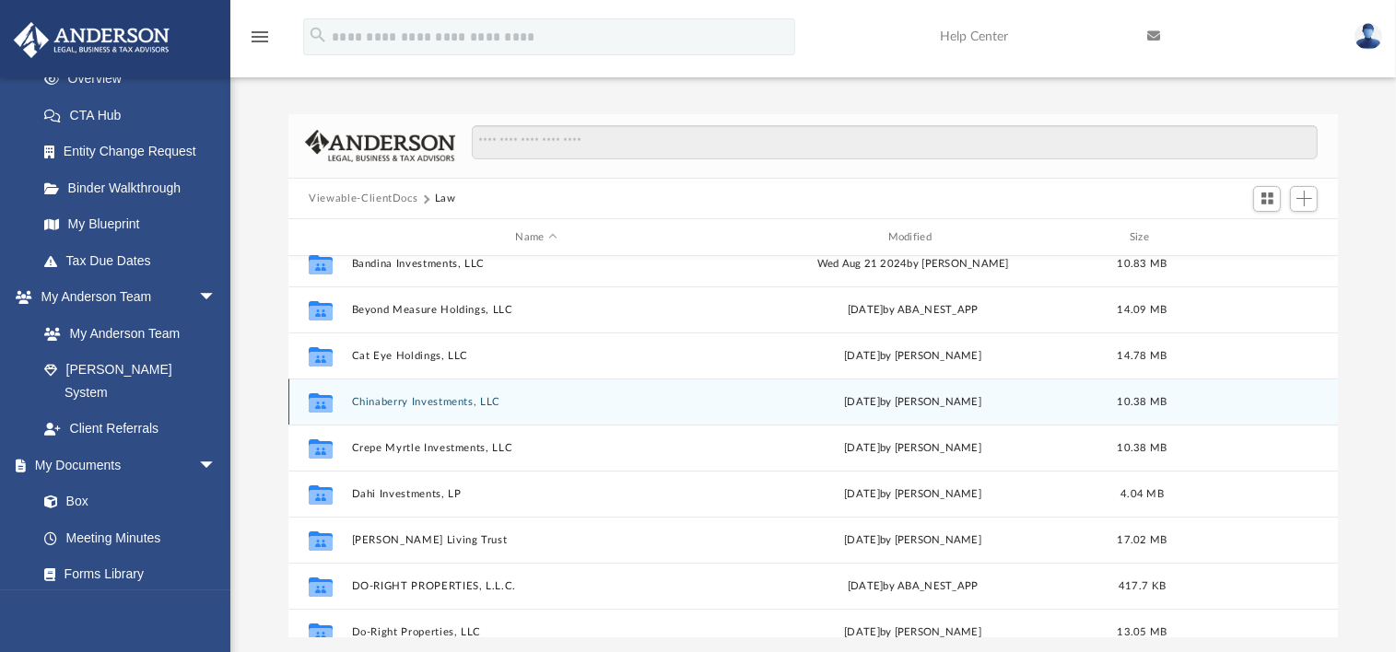
scroll to position [92, 0]
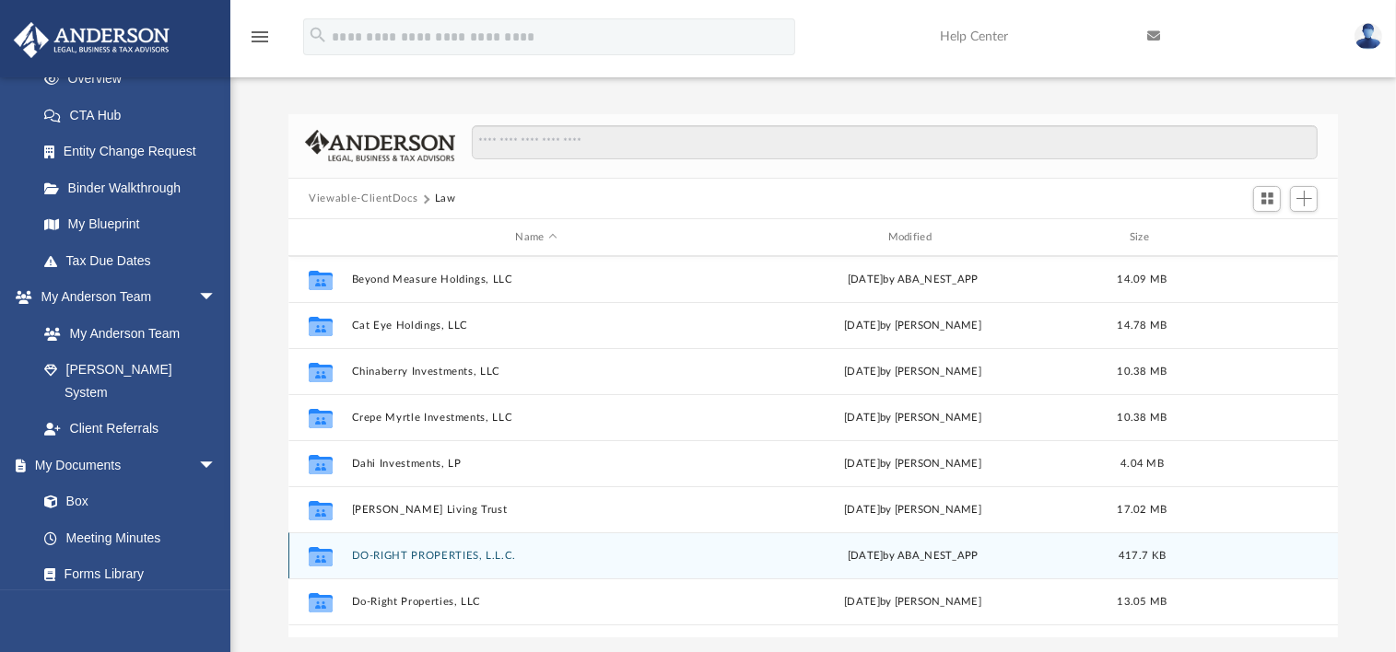
click at [321, 558] on icon "grid" at bounding box center [321, 559] width 24 height 15
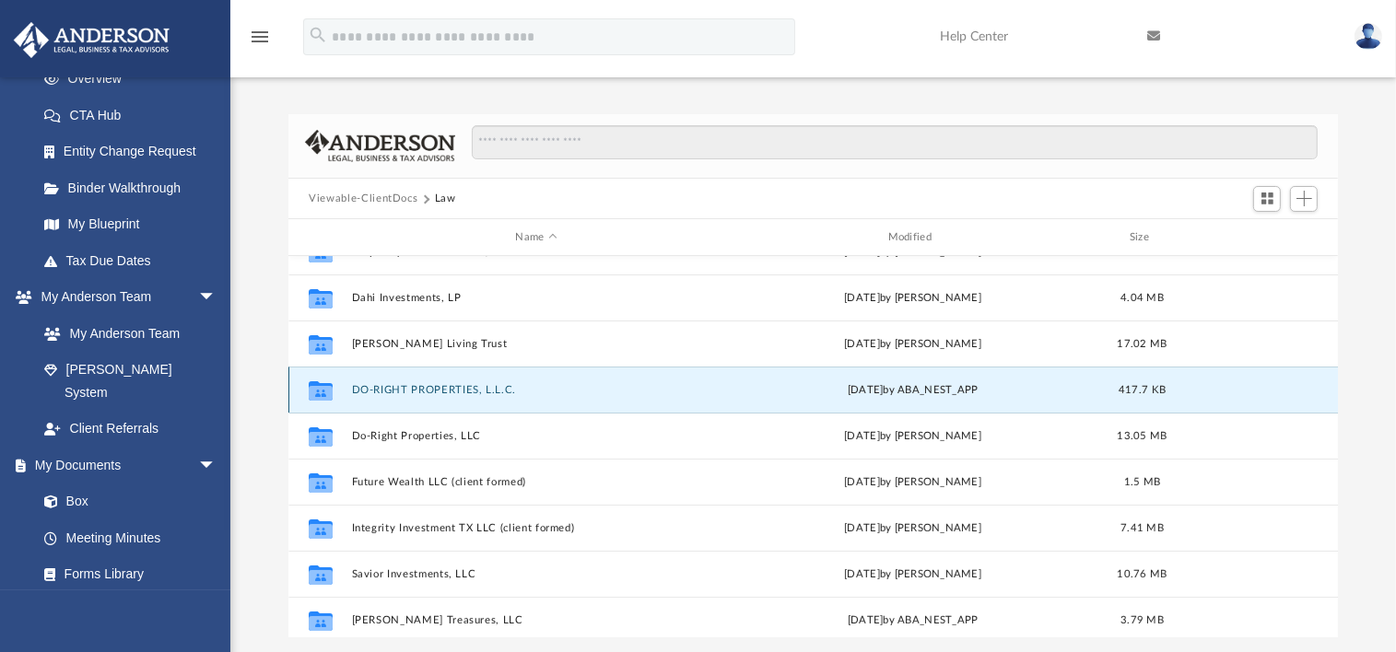
scroll to position [276, 0]
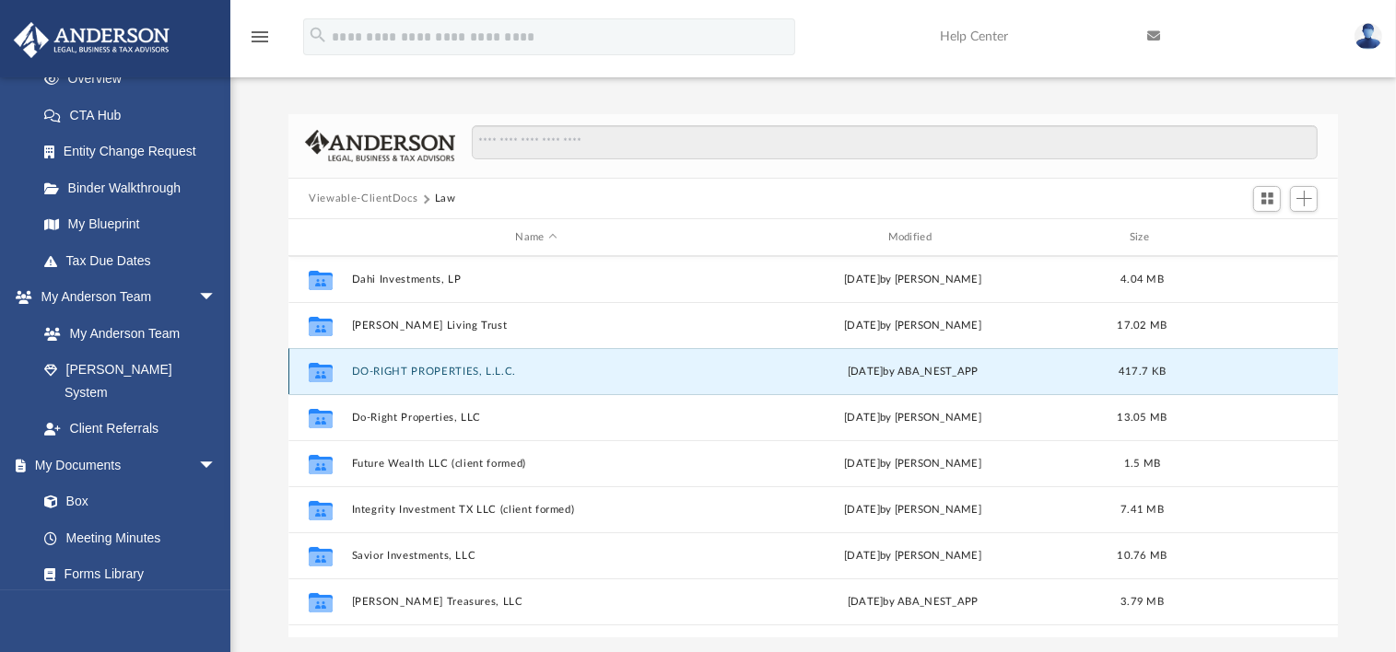
click at [361, 368] on button "DO-RIGHT PROPERTIES, L.L.C." at bounding box center [536, 372] width 368 height 12
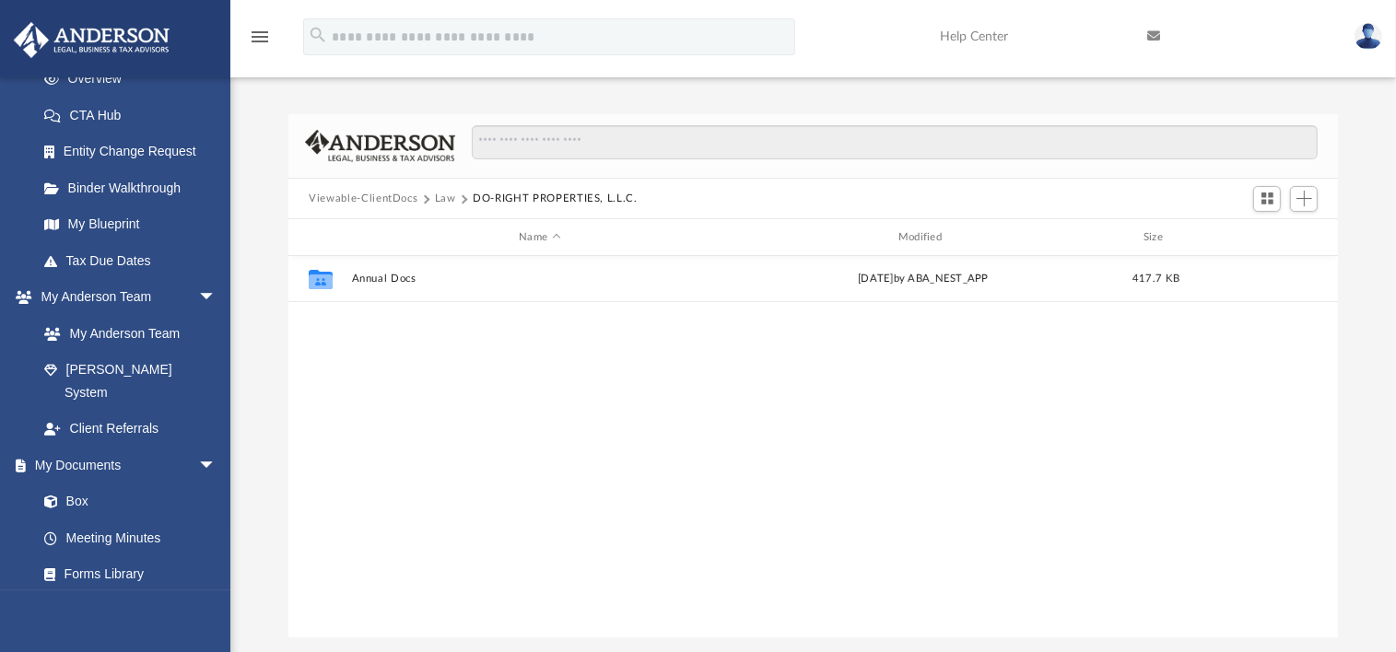
scroll to position [0, 0]
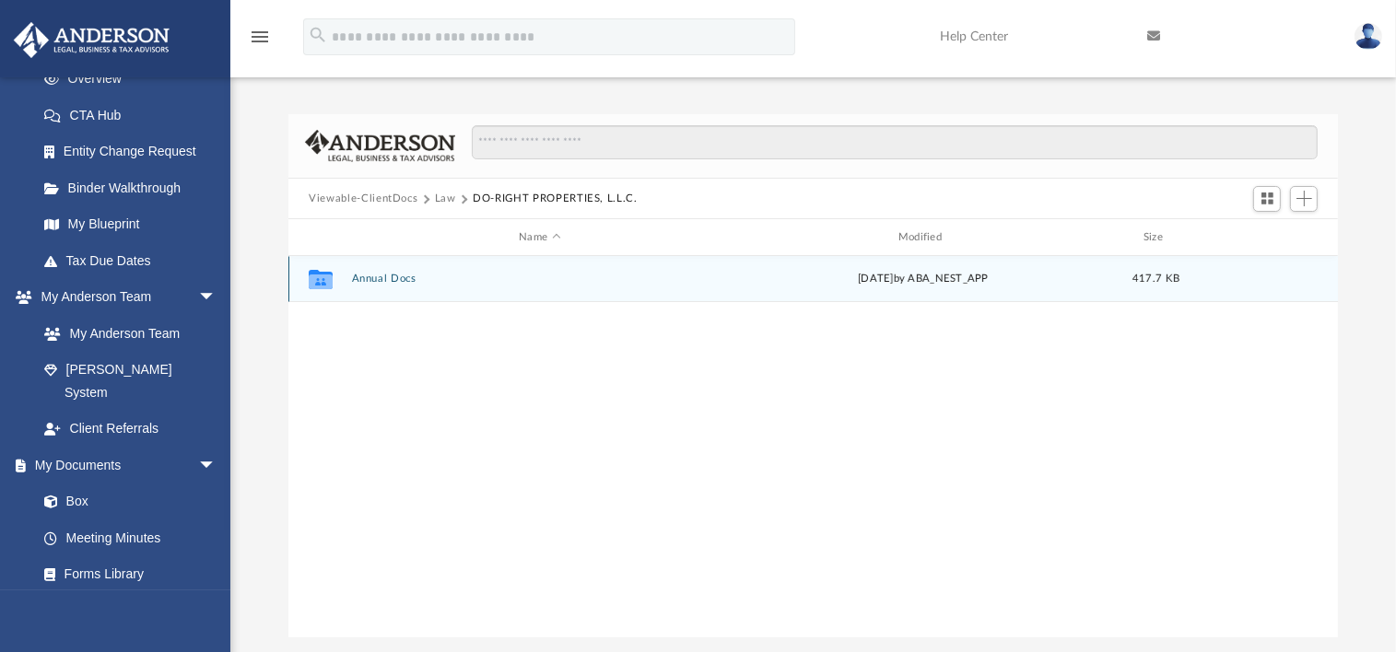
click at [398, 279] on button "Annual Docs" at bounding box center [540, 280] width 376 height 12
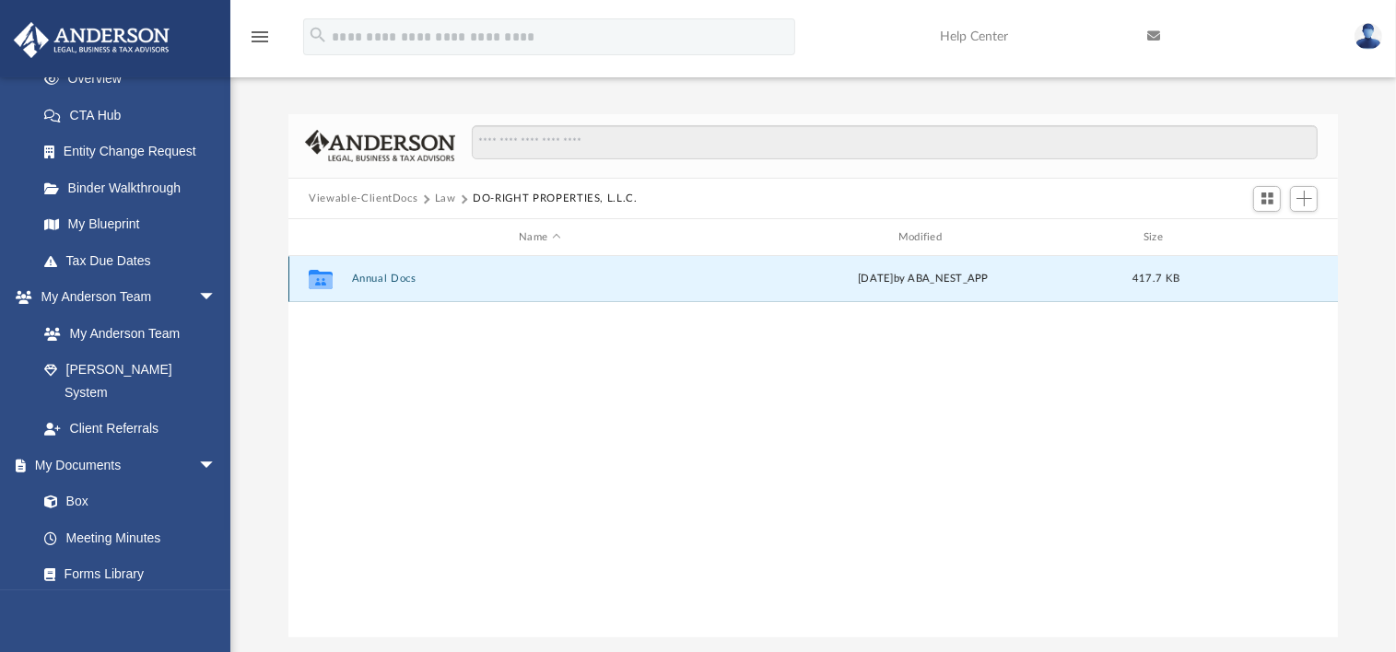
click at [398, 279] on button "Annual Docs" at bounding box center [540, 280] width 376 height 12
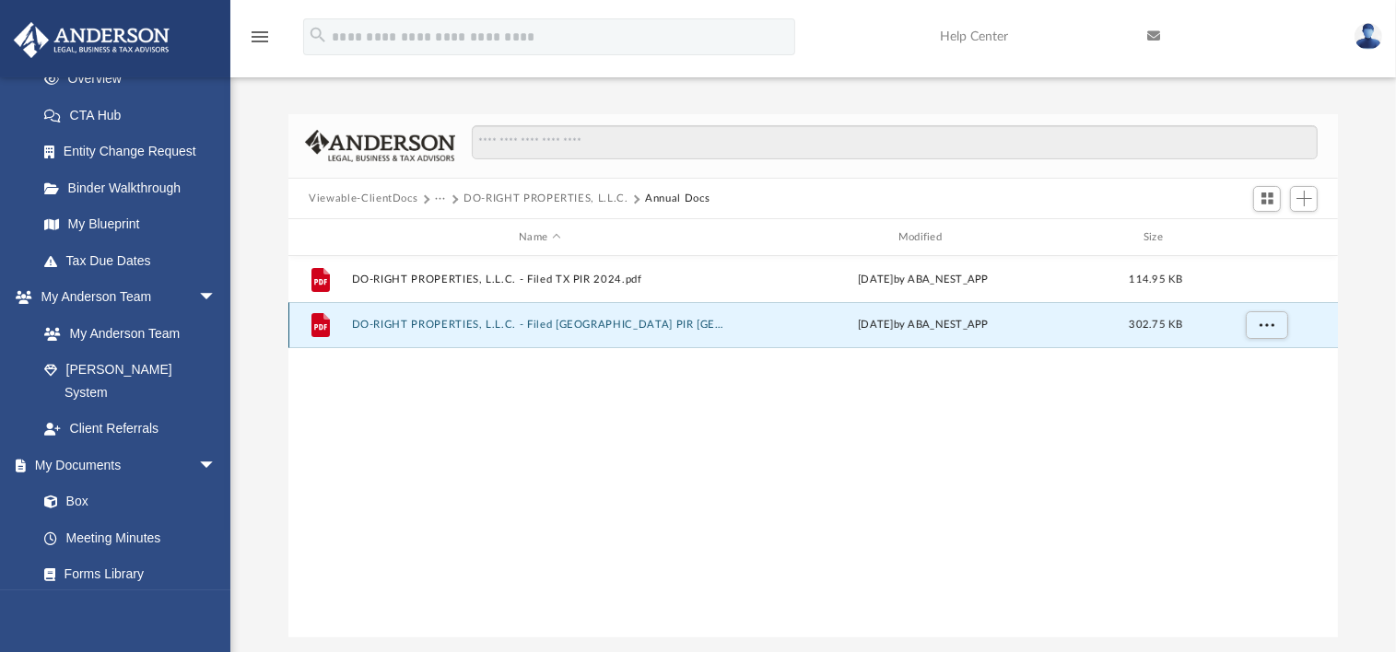
click at [426, 324] on button "DO-RIGHT PROPERTIES, L.L.C. - Filed TX PIR TX 2025.pdf" at bounding box center [540, 326] width 376 height 12
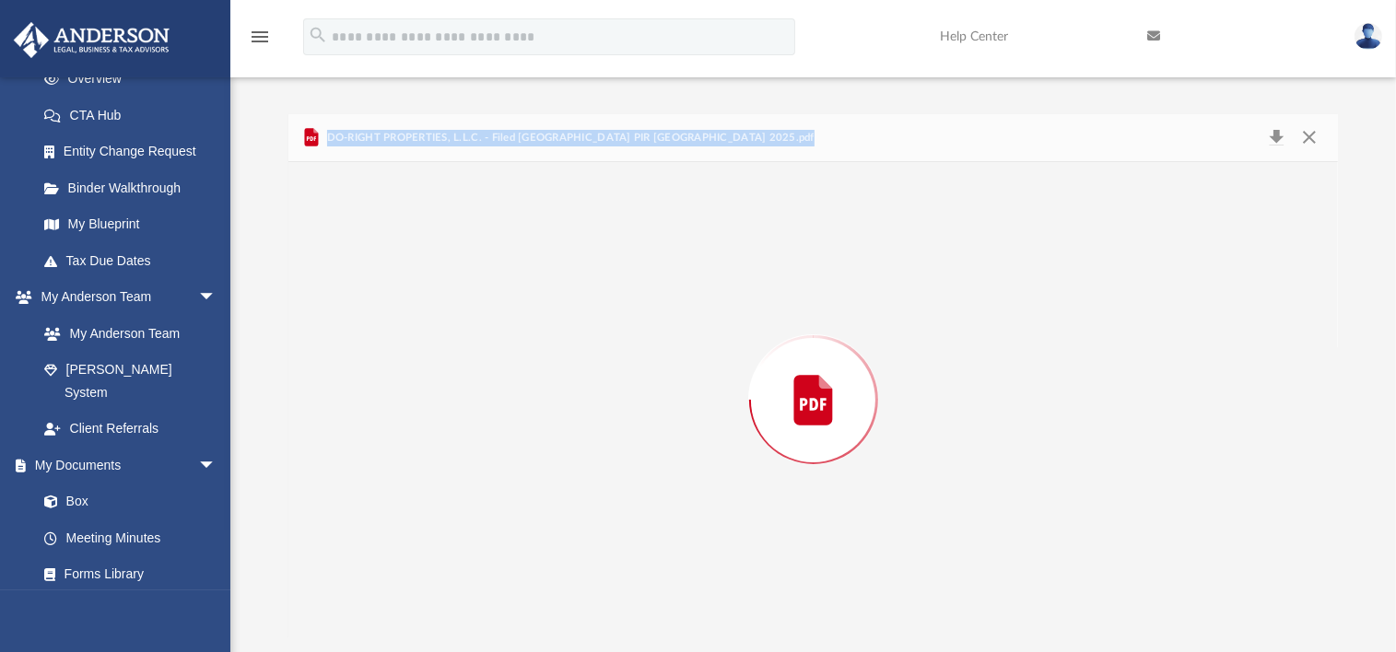
click at [426, 324] on div "Preview" at bounding box center [812, 399] width 1049 height 475
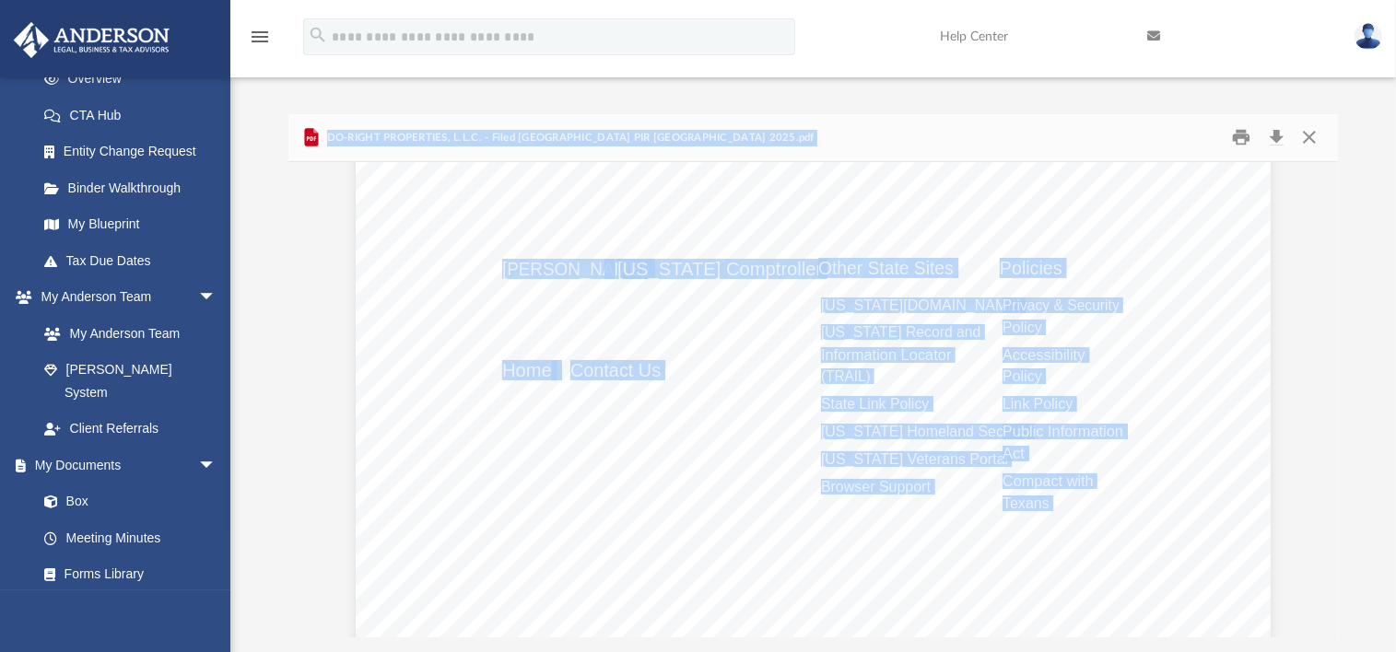
scroll to position [2211, 0]
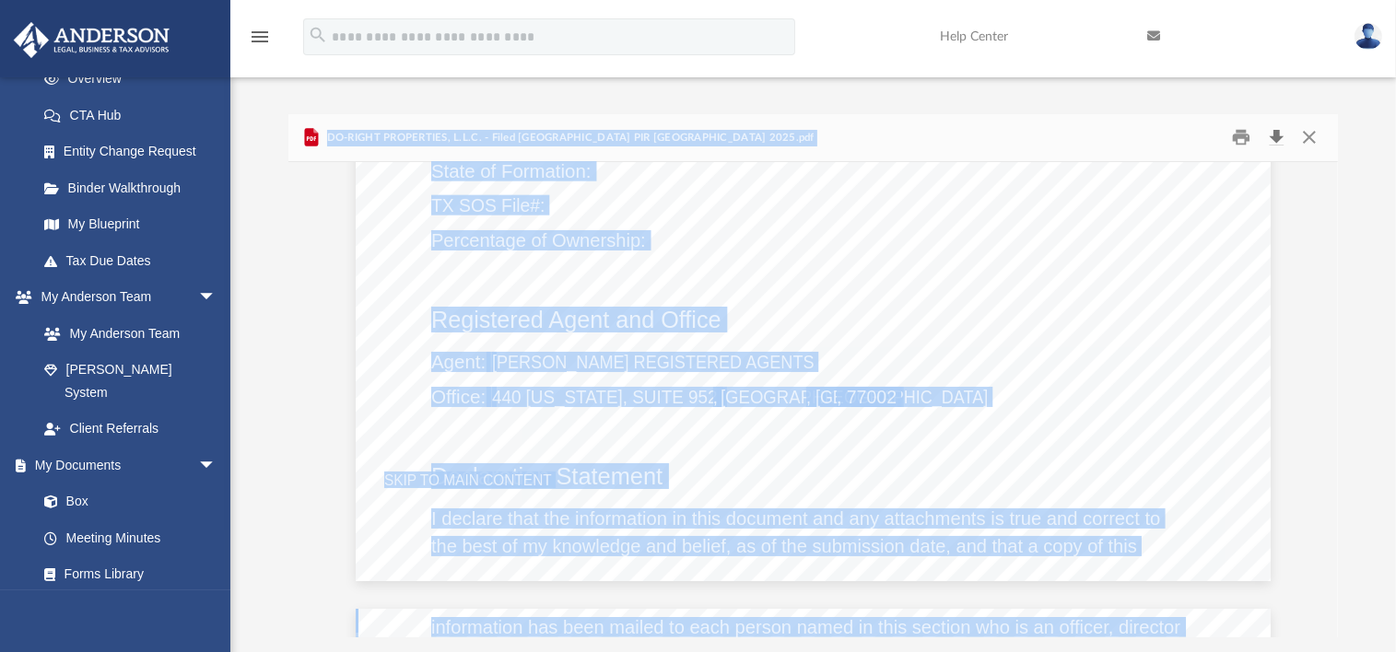
click at [1275, 135] on button "Download" at bounding box center [1275, 137] width 33 height 29
